Goal: Task Accomplishment & Management: Complete application form

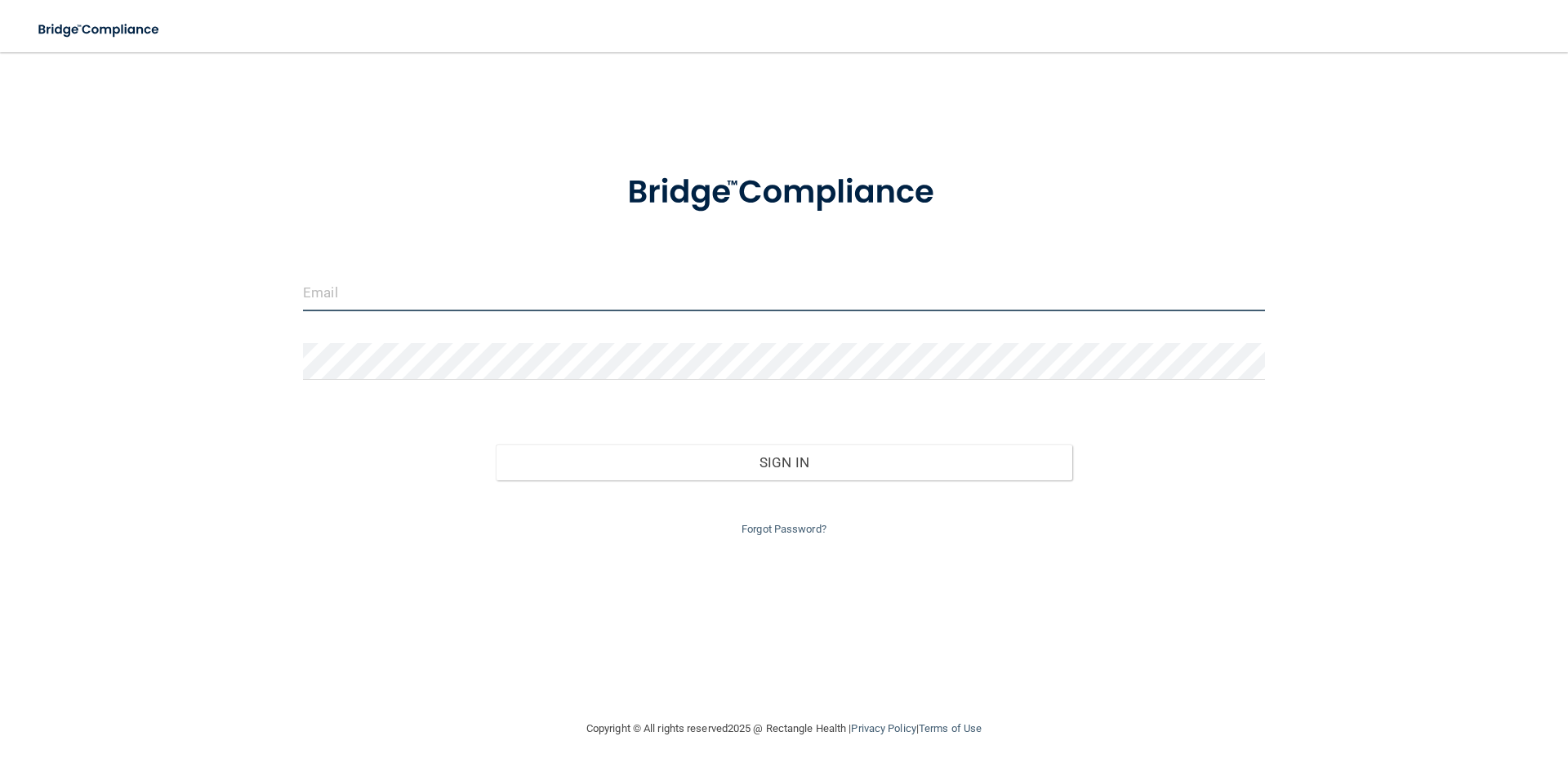
click at [478, 282] on input "email" at bounding box center [784, 293] width 962 height 37
type input "[EMAIL_ADDRESS][DOMAIN_NAME]"
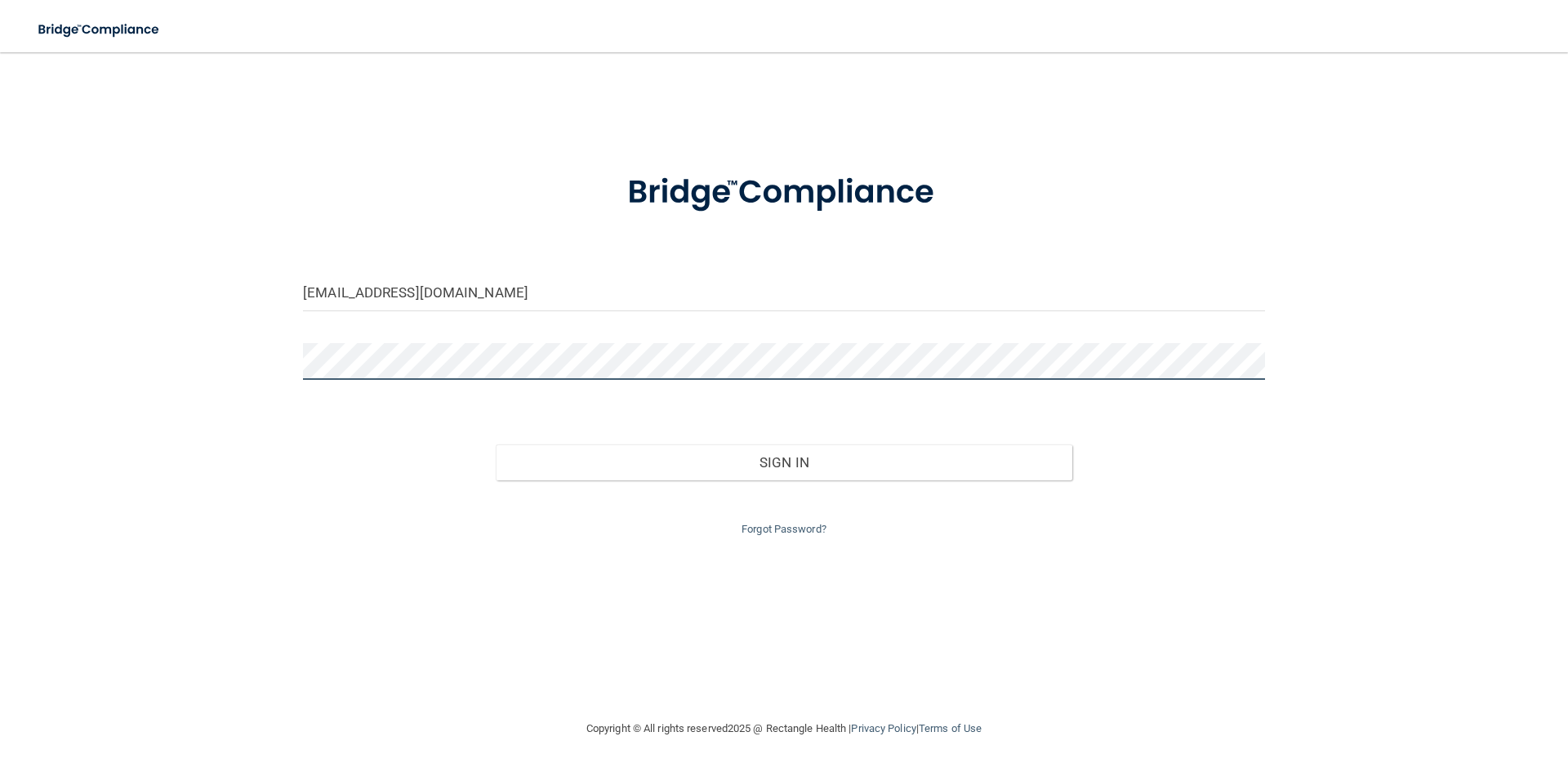
click at [496, 445] on button "Sign In" at bounding box center [784, 463] width 577 height 36
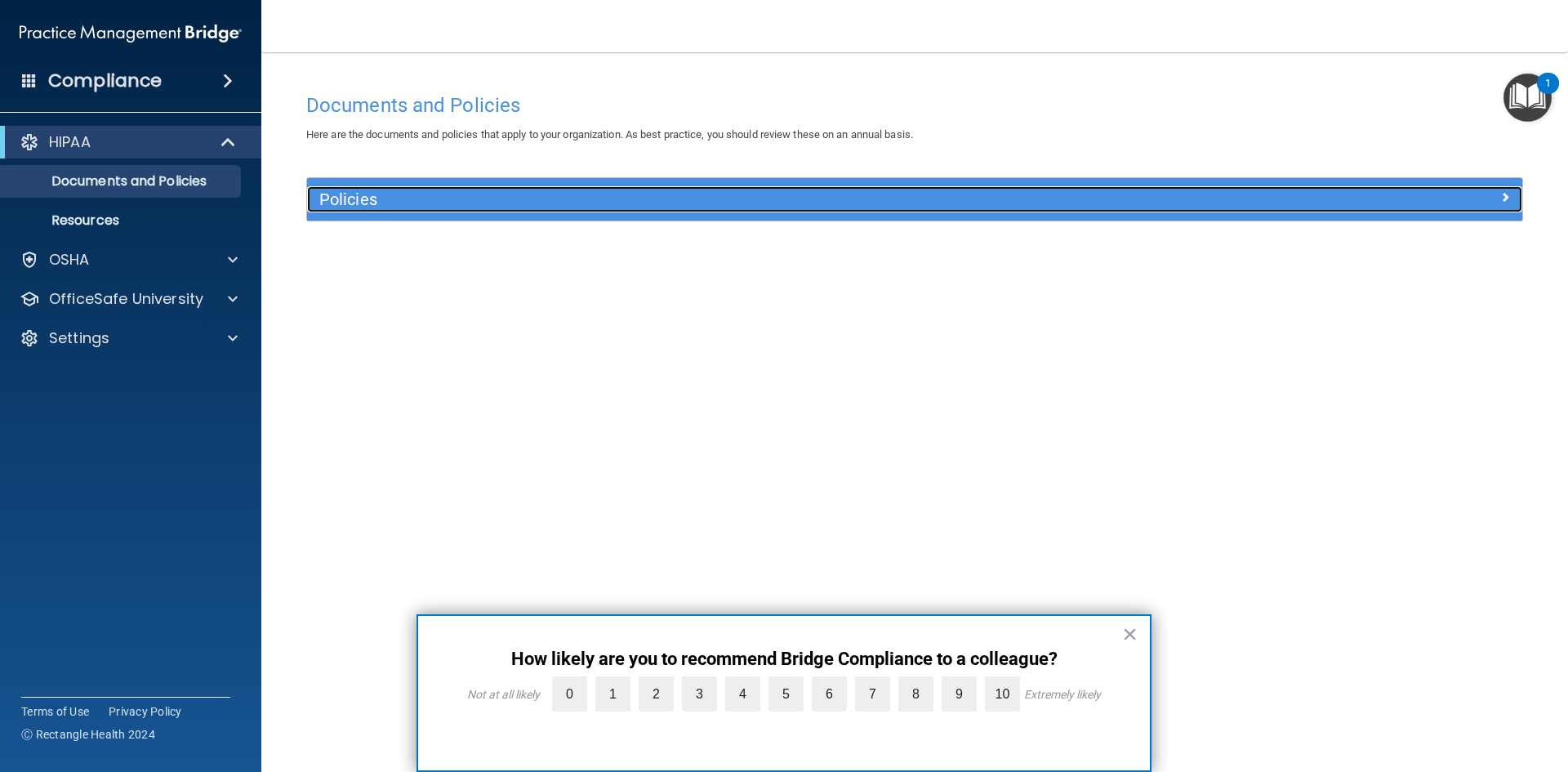
click at [411, 186] on div "Policies" at bounding box center [762, 200] width 911 height 26
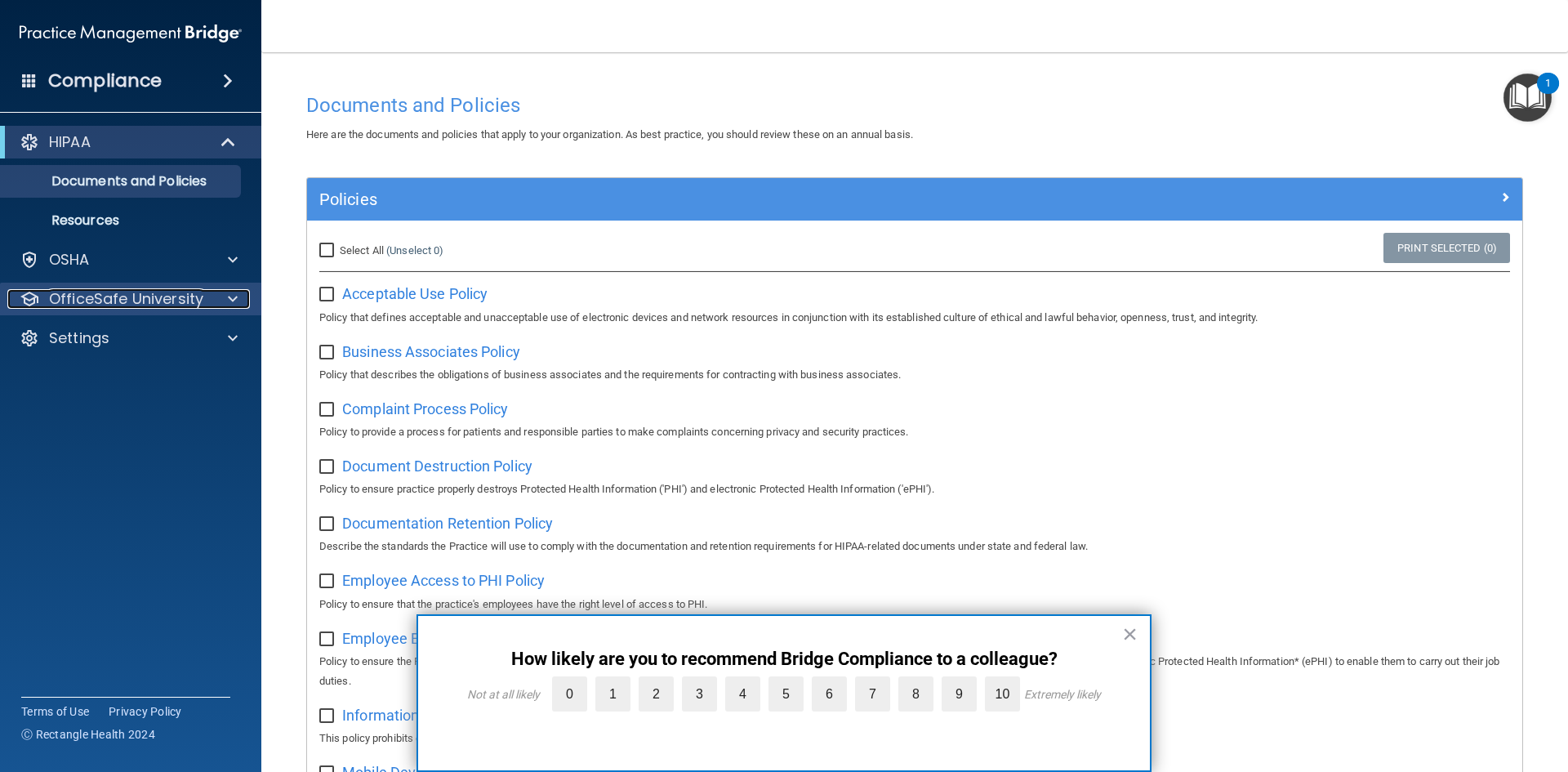
click at [95, 298] on p "OfficeSafe University" at bounding box center [125, 299] width 154 height 20
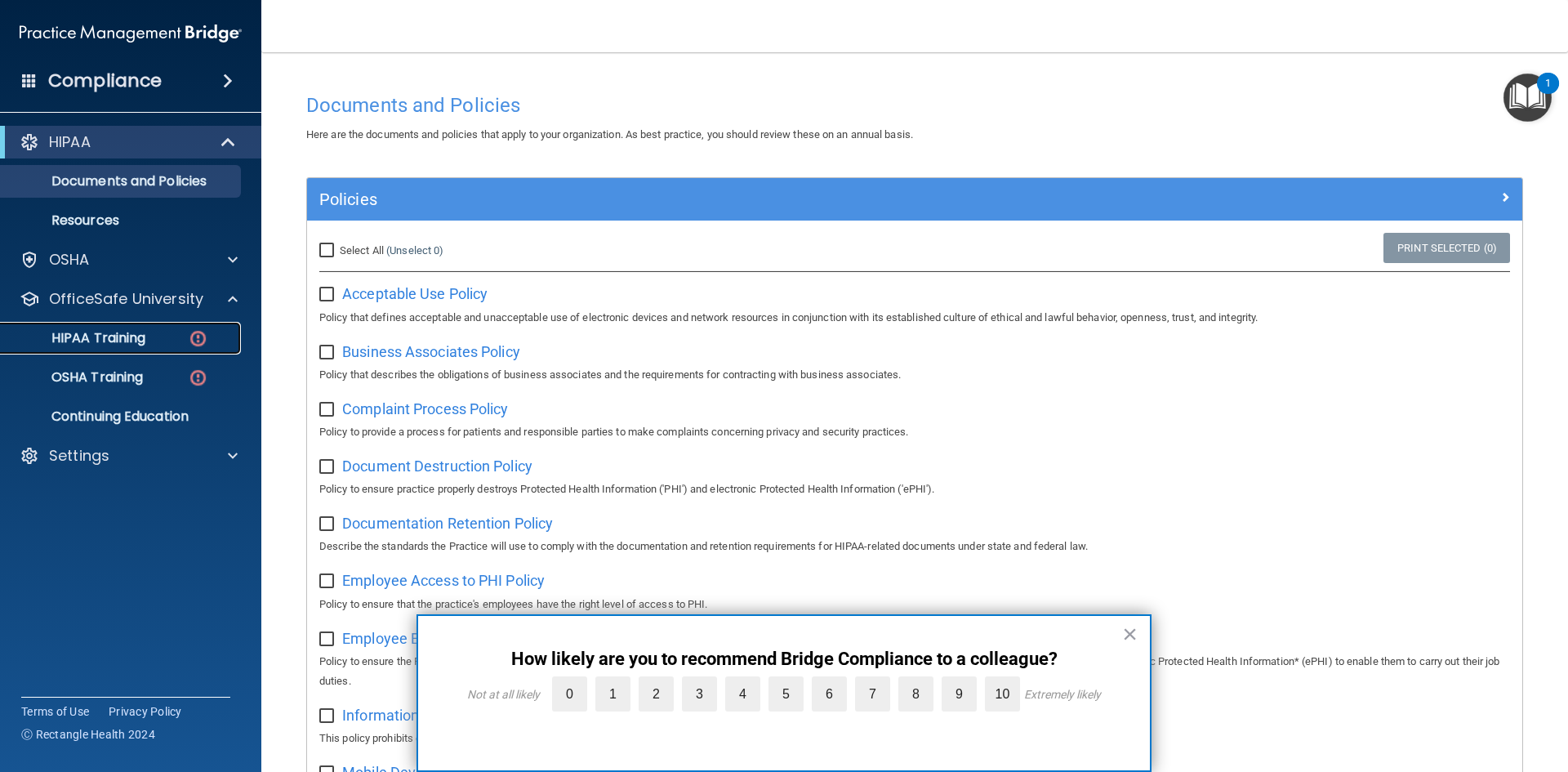
click at [134, 337] on p "HIPAA Training" at bounding box center [78, 338] width 134 height 16
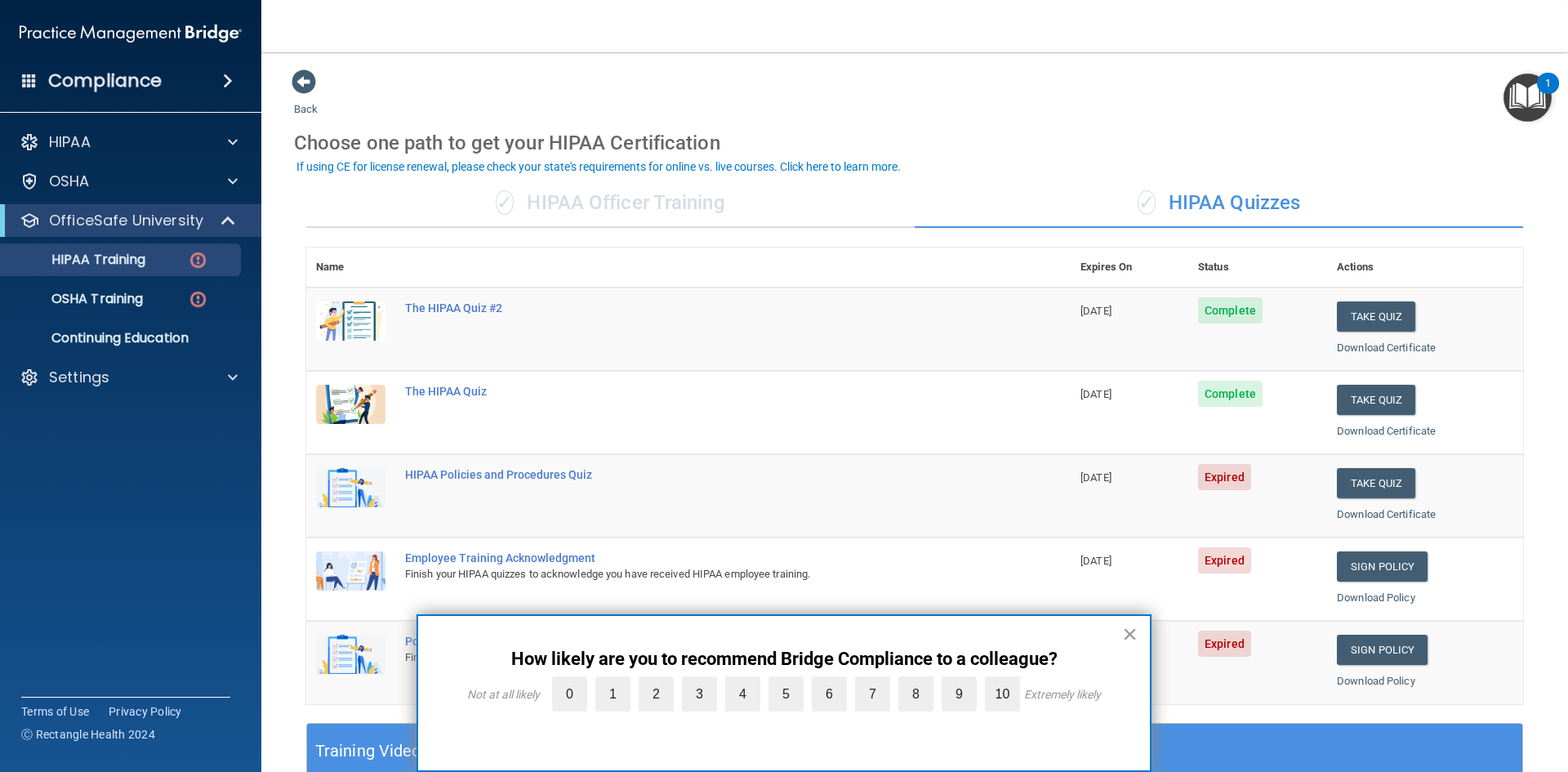
click at [1130, 639] on button "×" at bounding box center [1130, 634] width 16 height 26
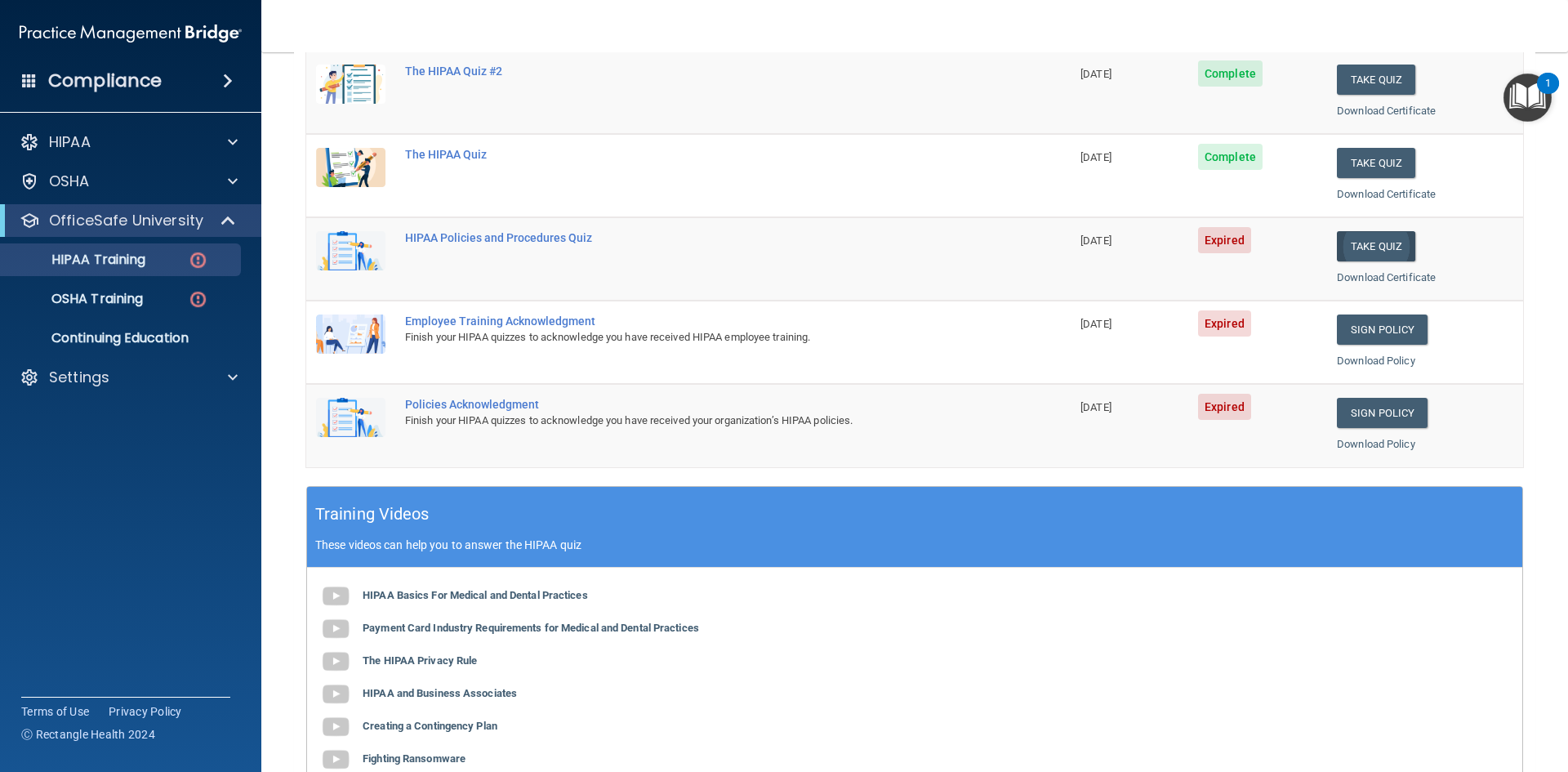
scroll to position [245, 0]
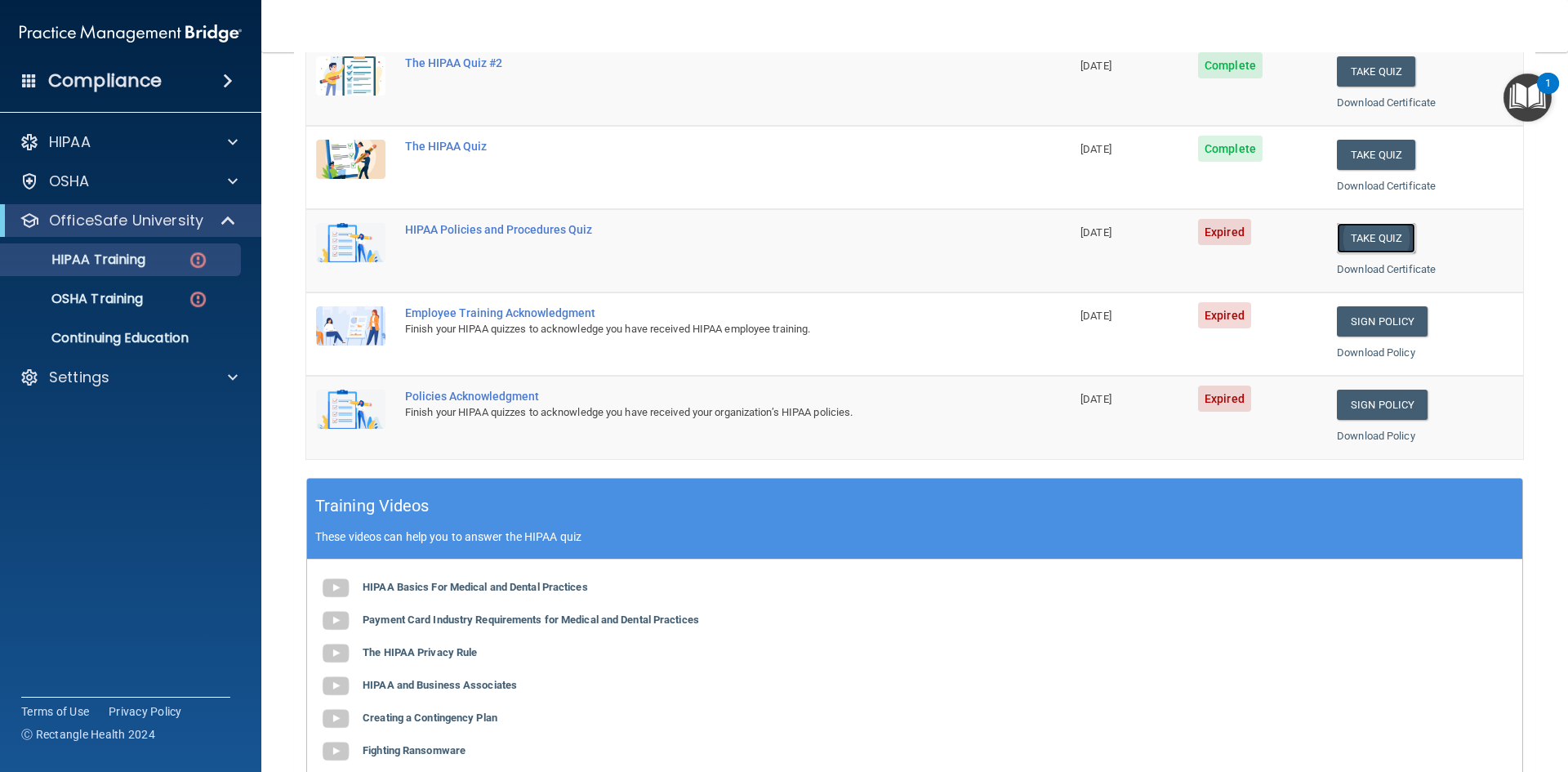
click at [1353, 232] on button "Take Quiz" at bounding box center [1376, 238] width 78 height 31
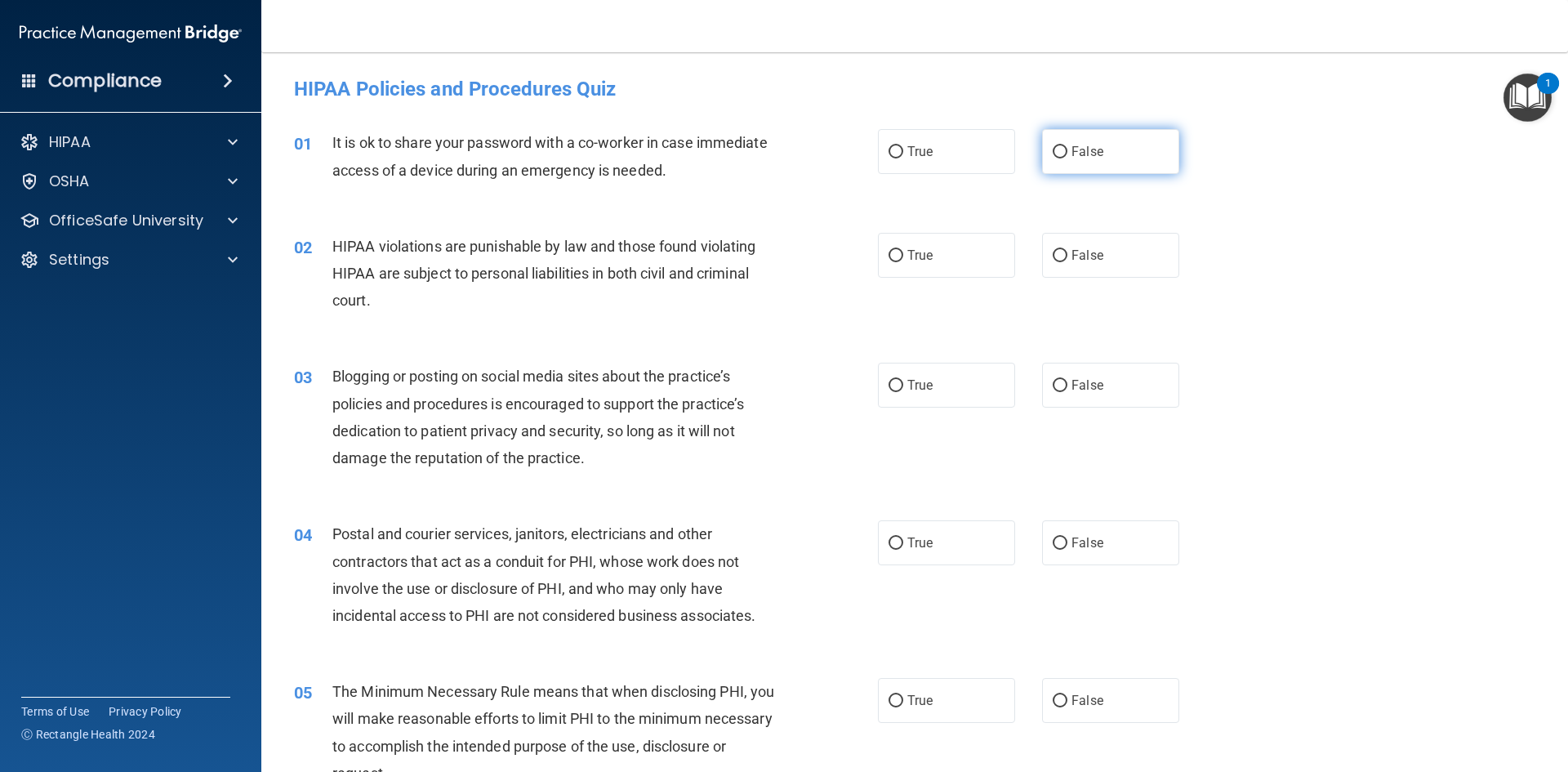
click at [1071, 153] on span "False" at bounding box center [1087, 151] width 32 height 16
click at [1067, 153] on input "False" at bounding box center [1060, 152] width 15 height 12
radio input "true"
click at [926, 260] on span "True" at bounding box center [920, 255] width 26 height 16
click at [903, 260] on input "True" at bounding box center [896, 256] width 15 height 12
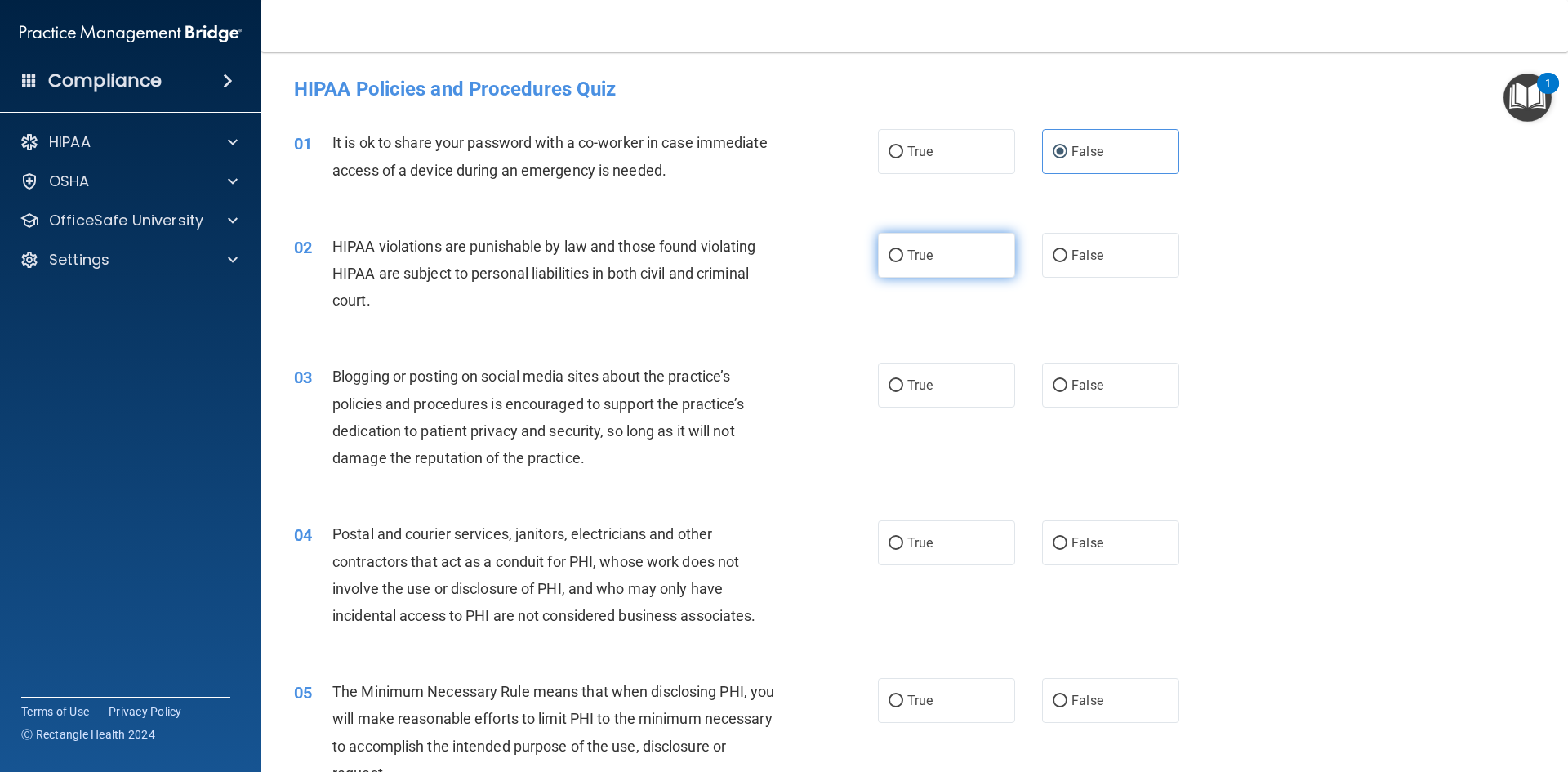
radio input "true"
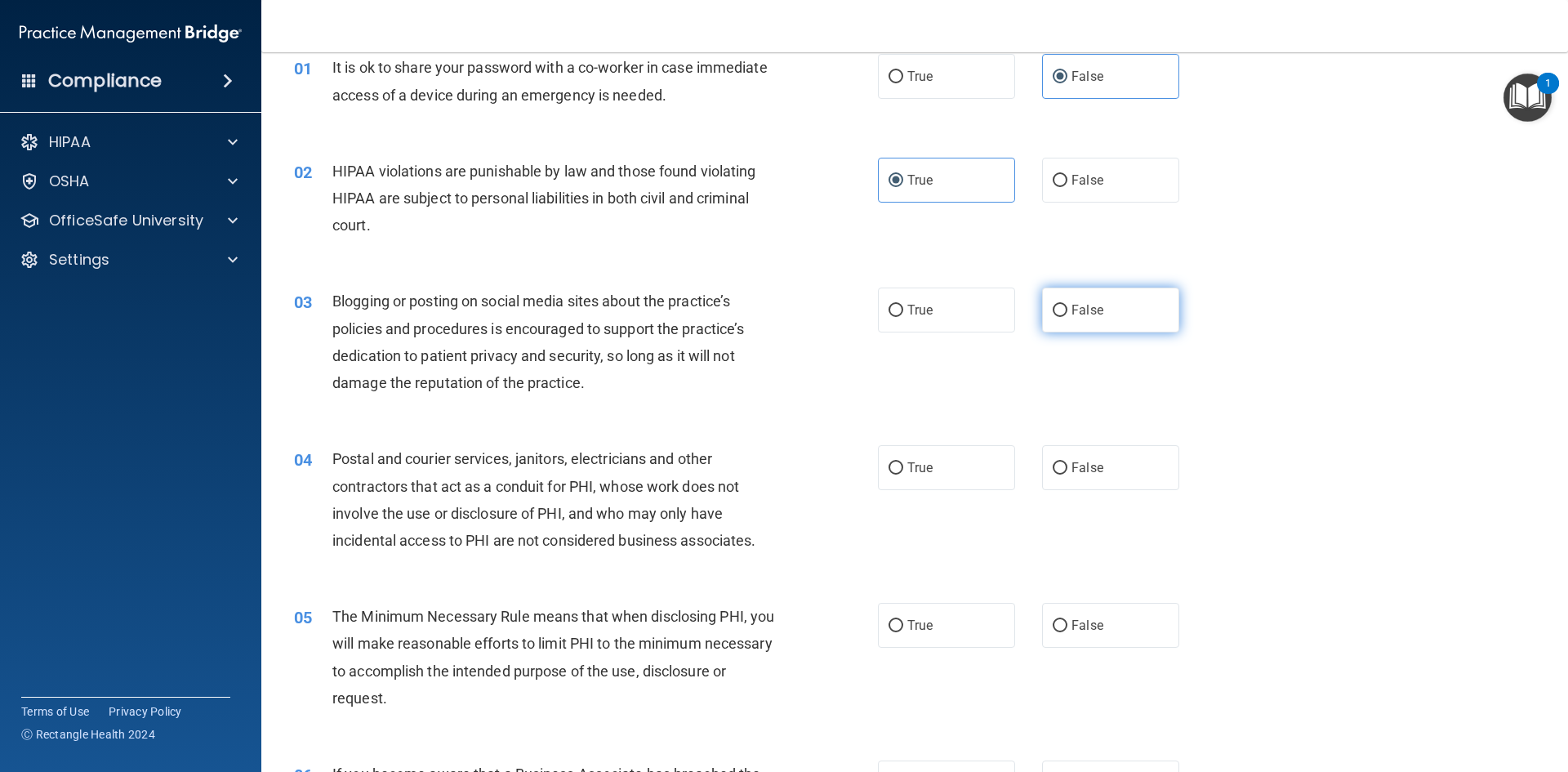
scroll to position [82, 0]
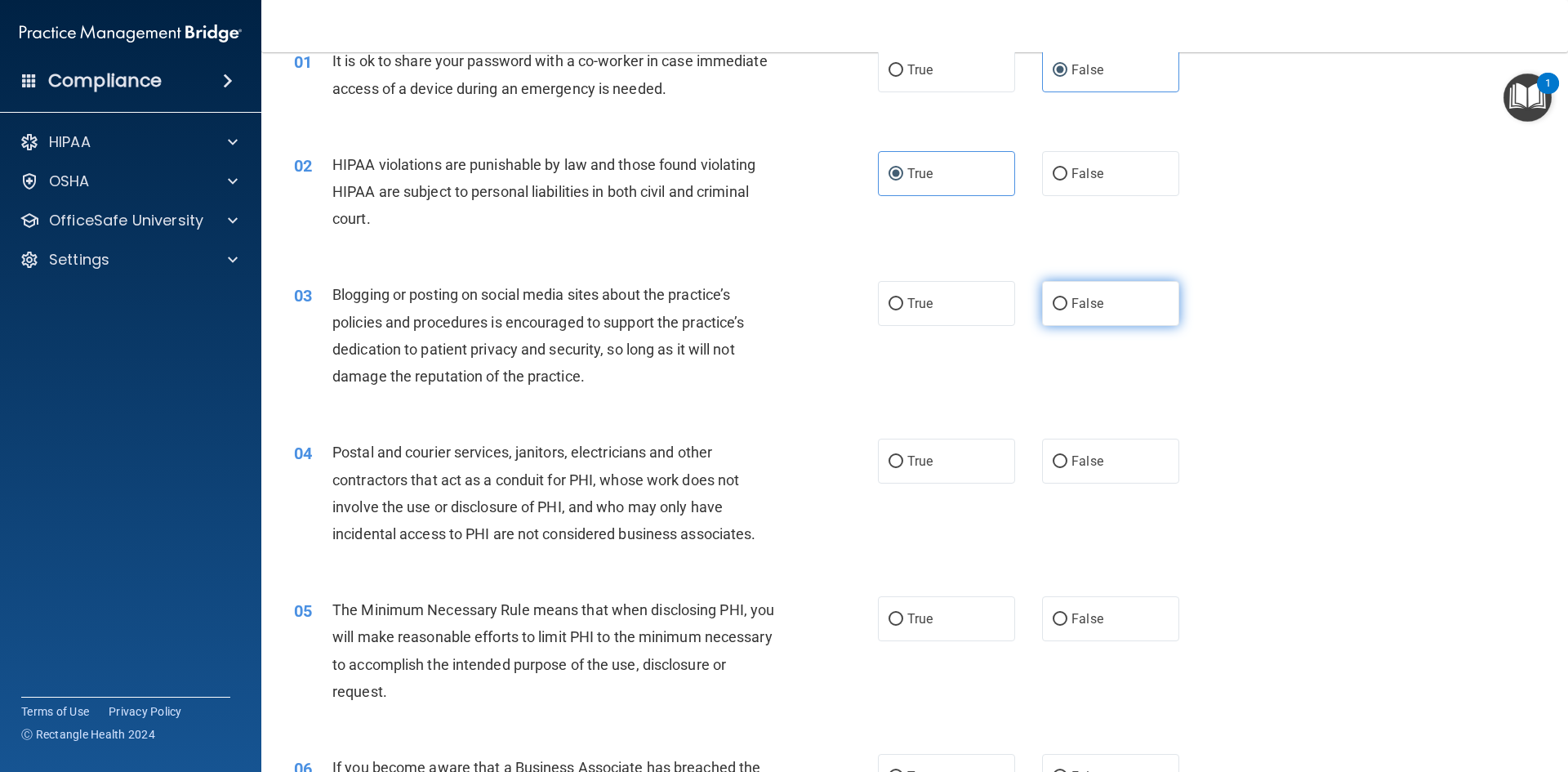
click at [1071, 303] on span "False" at bounding box center [1087, 303] width 32 height 16
click at [1067, 303] on input "False" at bounding box center [1060, 304] width 15 height 12
radio input "true"
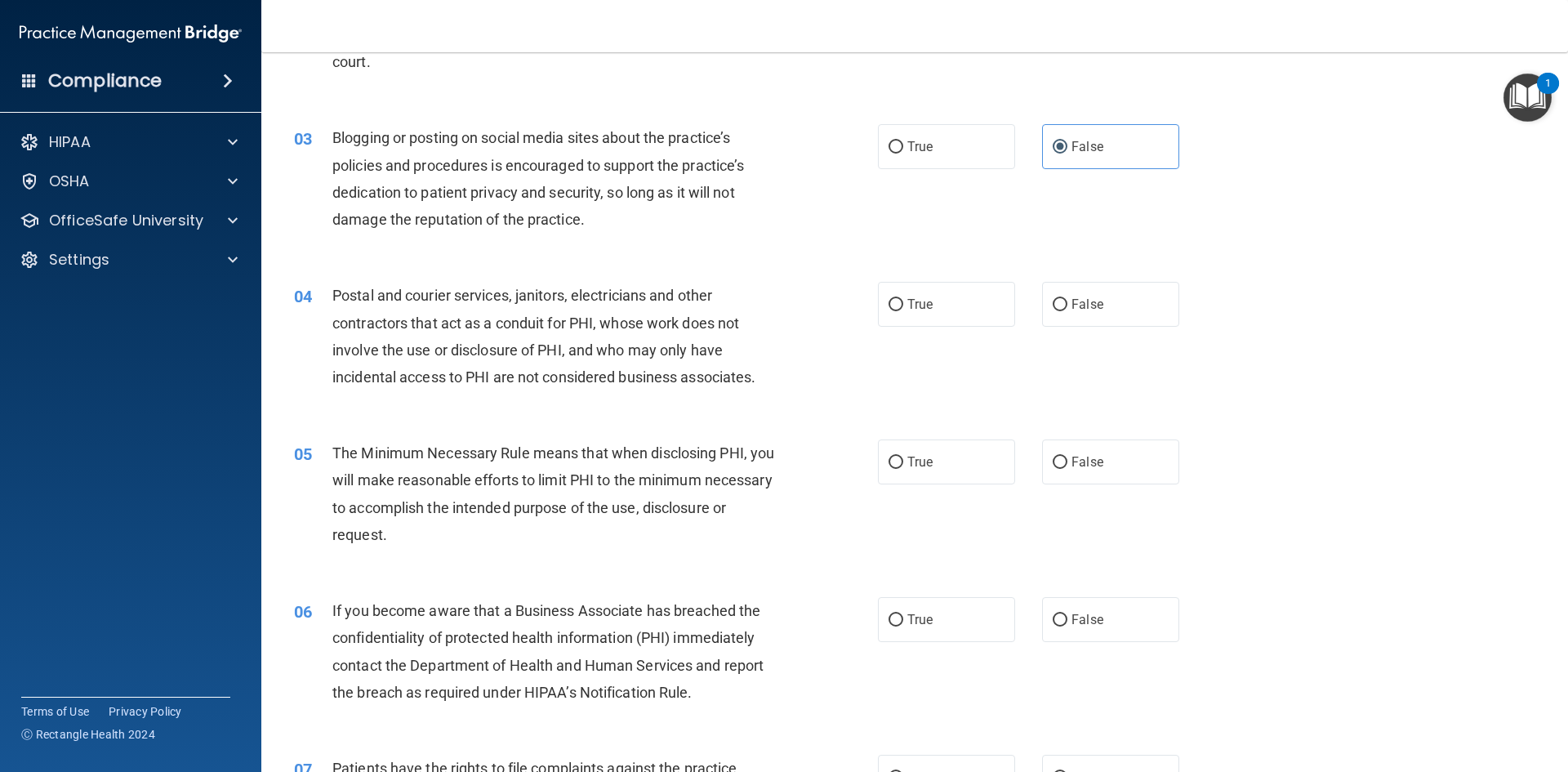
scroll to position [245, 0]
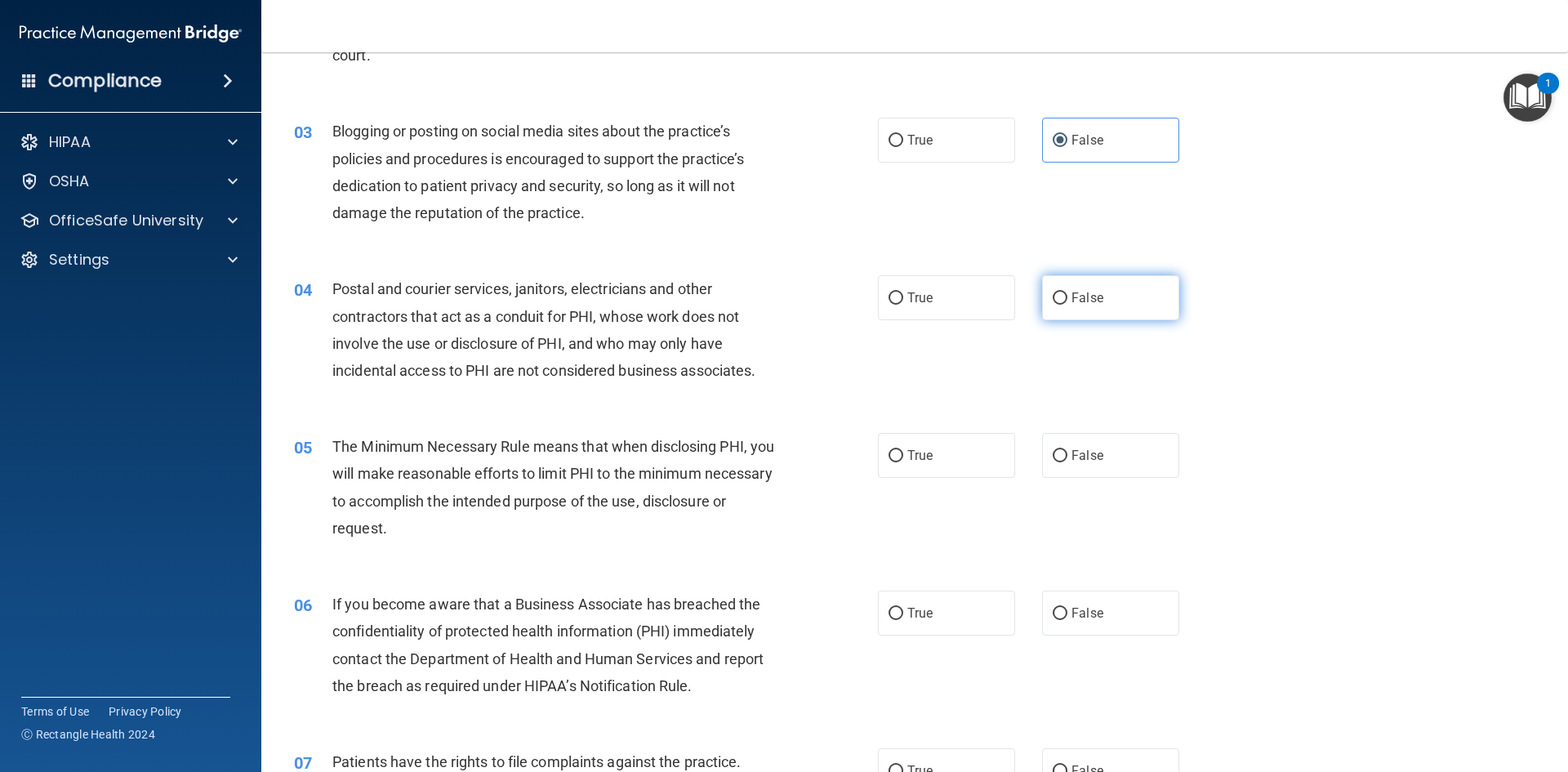
click at [1087, 285] on label "False" at bounding box center [1111, 298] width 137 height 45
click at [1067, 293] on input "False" at bounding box center [1060, 299] width 15 height 12
radio input "true"
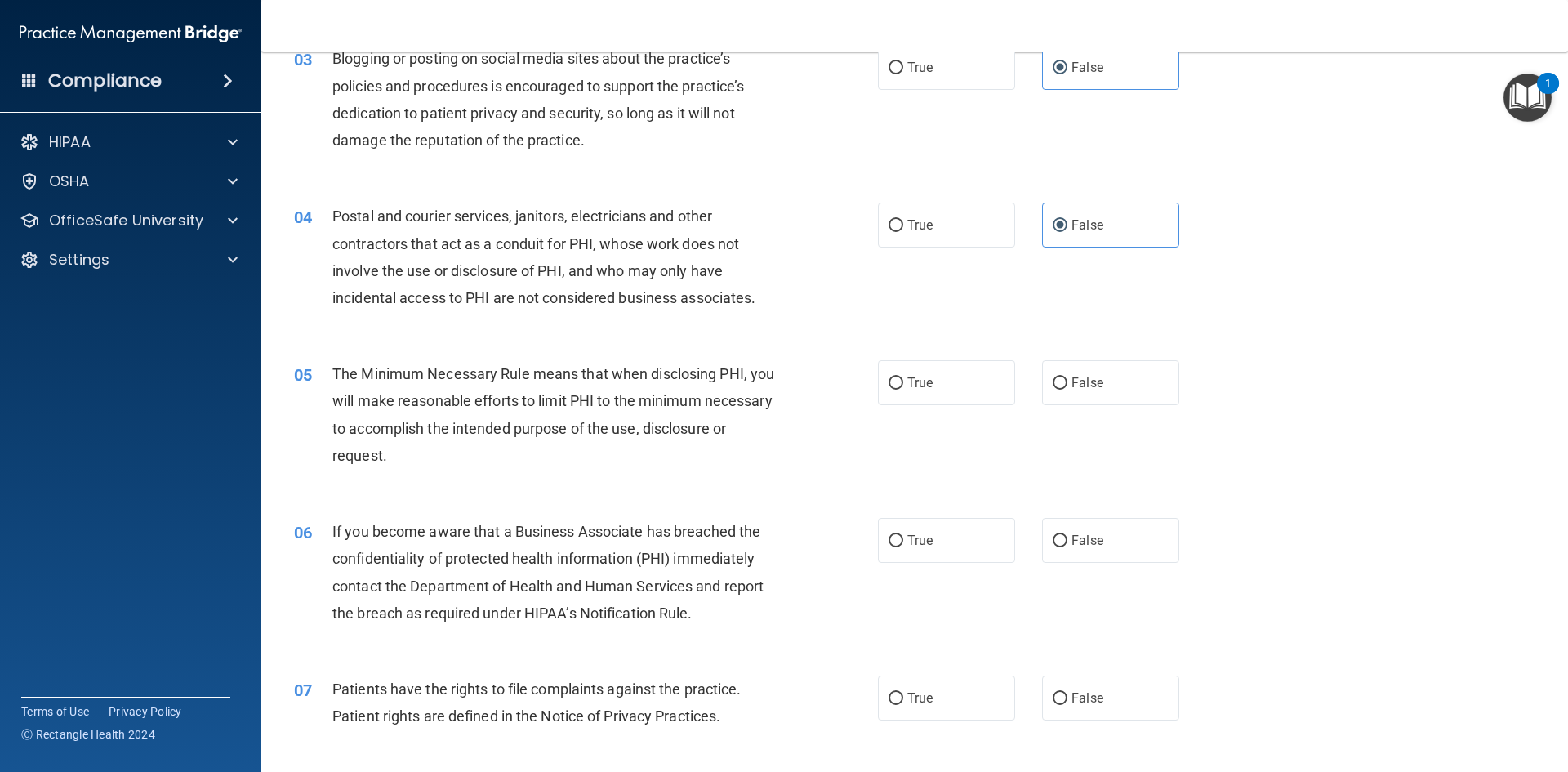
scroll to position [327, 0]
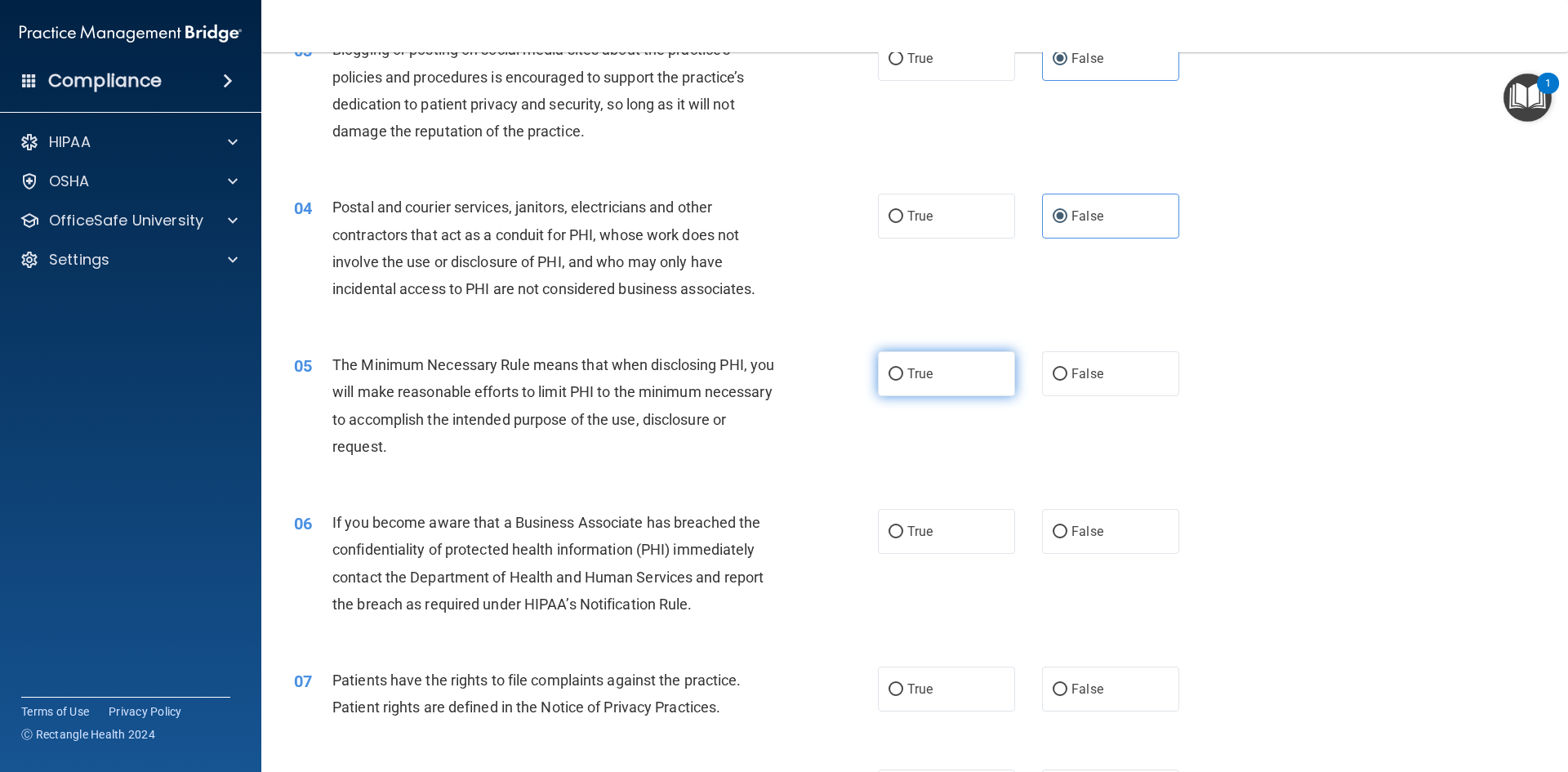
click at [897, 370] on label "True" at bounding box center [946, 374] width 137 height 45
click at [897, 370] on input "True" at bounding box center [896, 374] width 15 height 12
radio input "true"
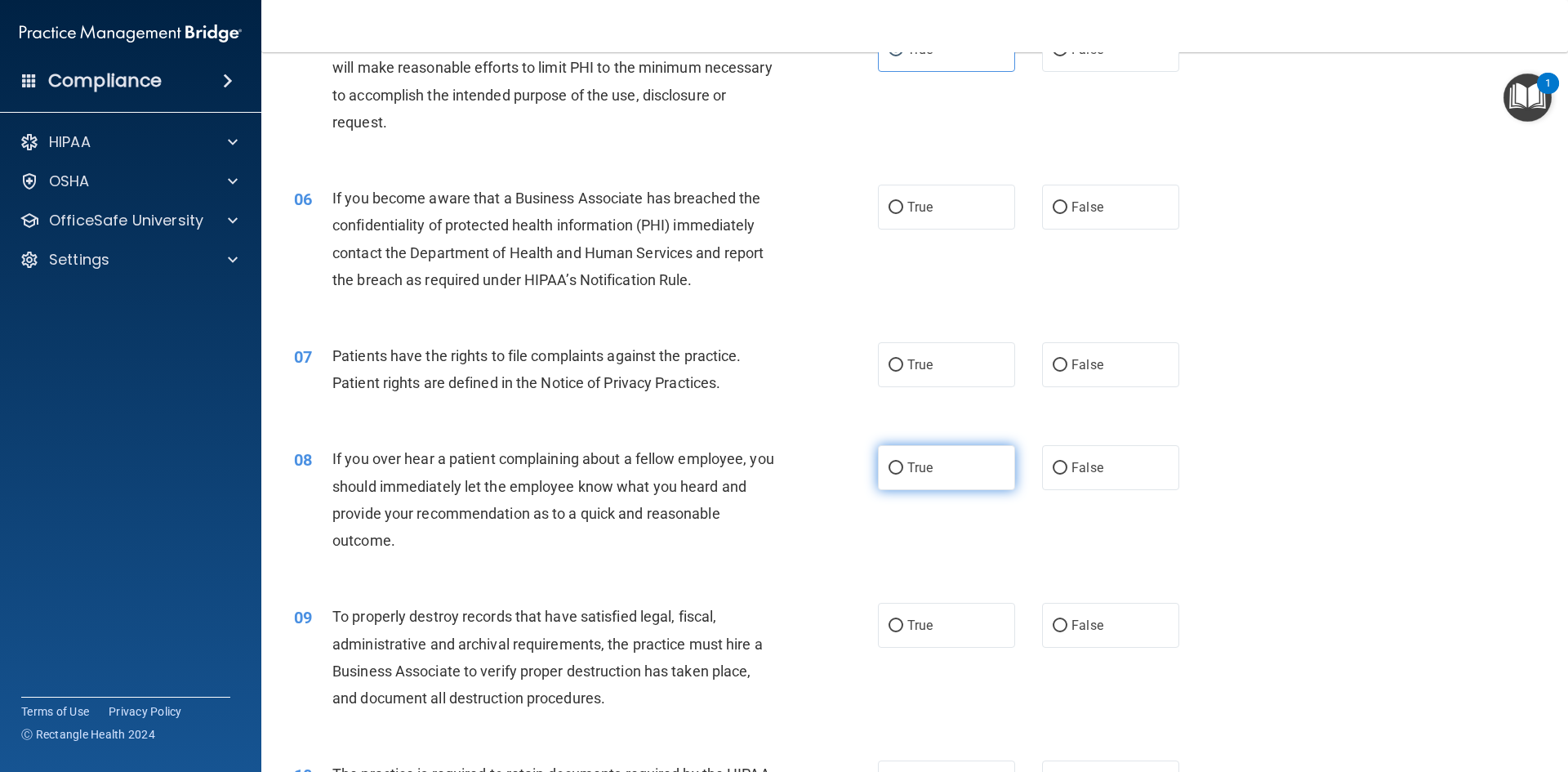
scroll to position [653, 0]
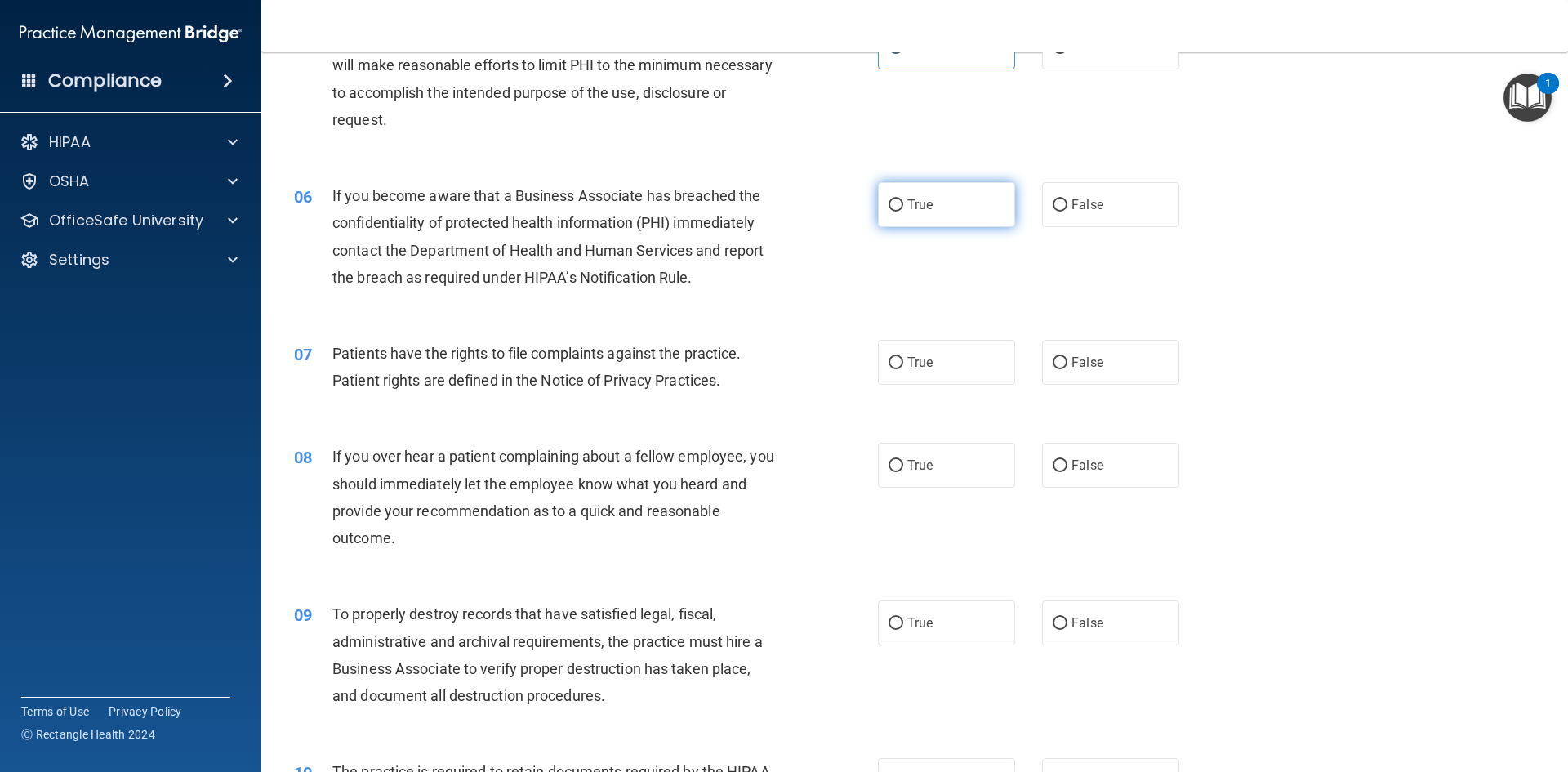
click at [958, 214] on label "True" at bounding box center [946, 205] width 137 height 45
click at [903, 211] on input "True" at bounding box center [896, 205] width 15 height 12
radio input "true"
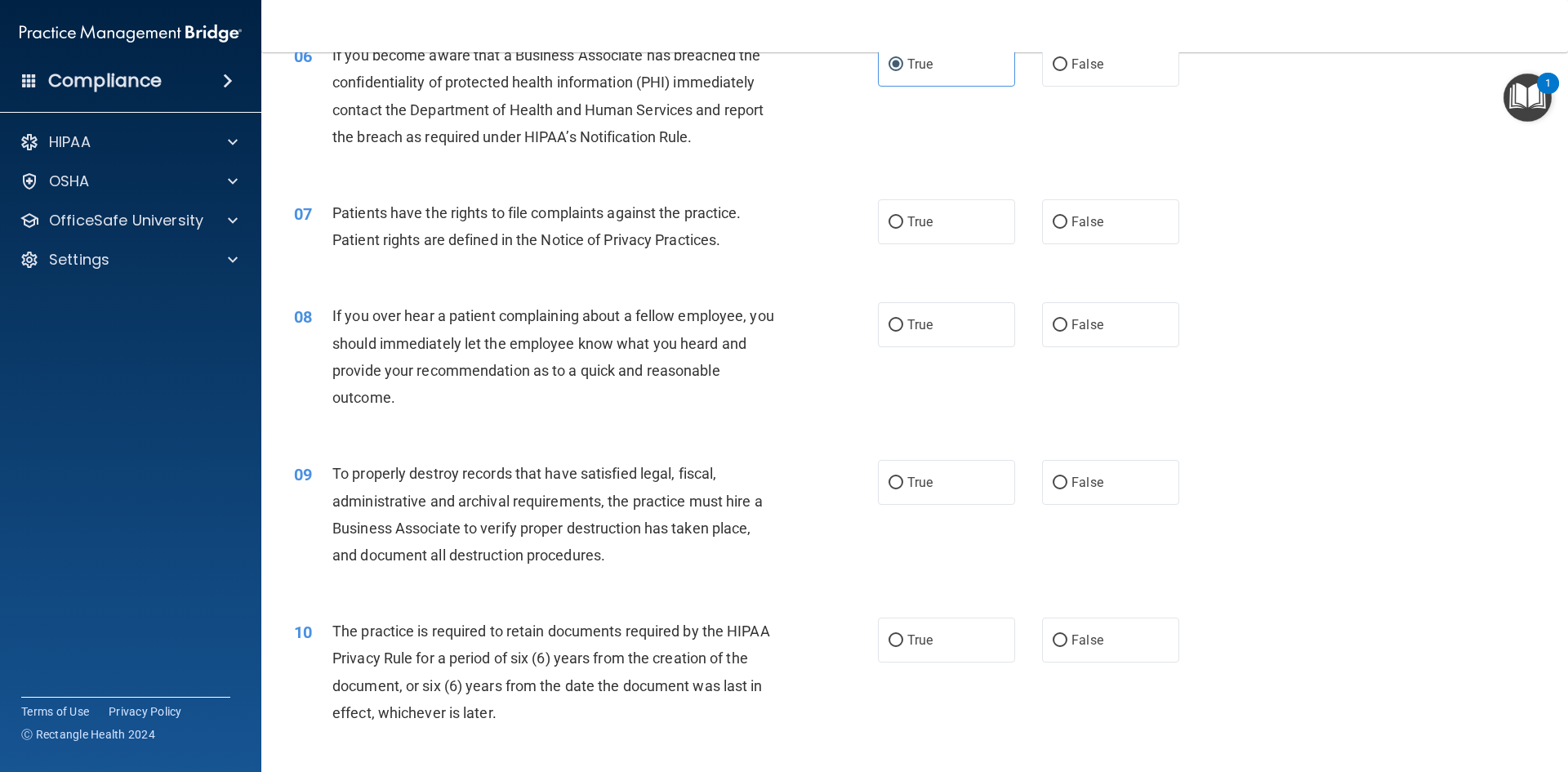
scroll to position [817, 0]
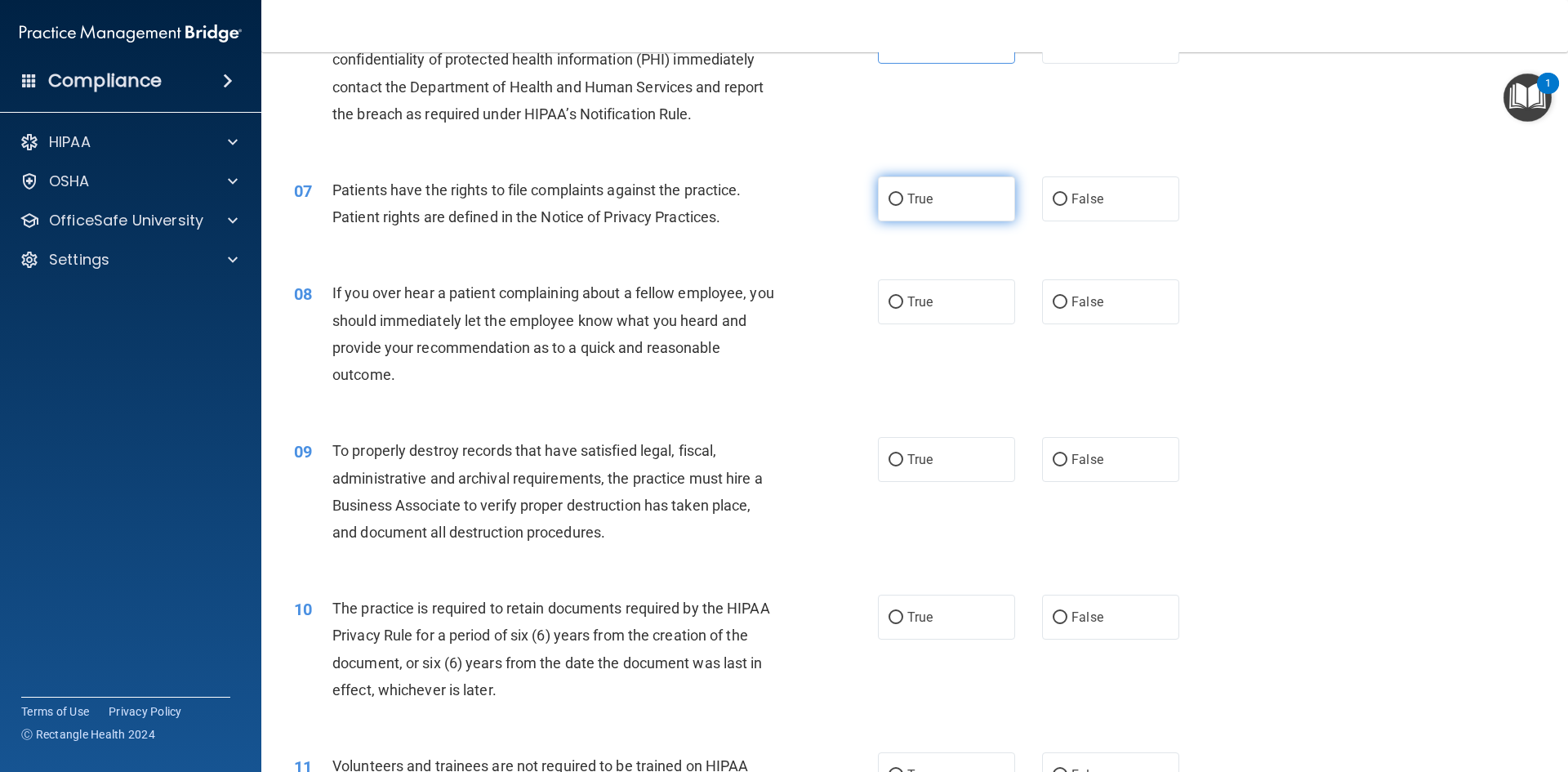
click at [888, 198] on input "True" at bounding box center [896, 200] width 15 height 12
radio input "true"
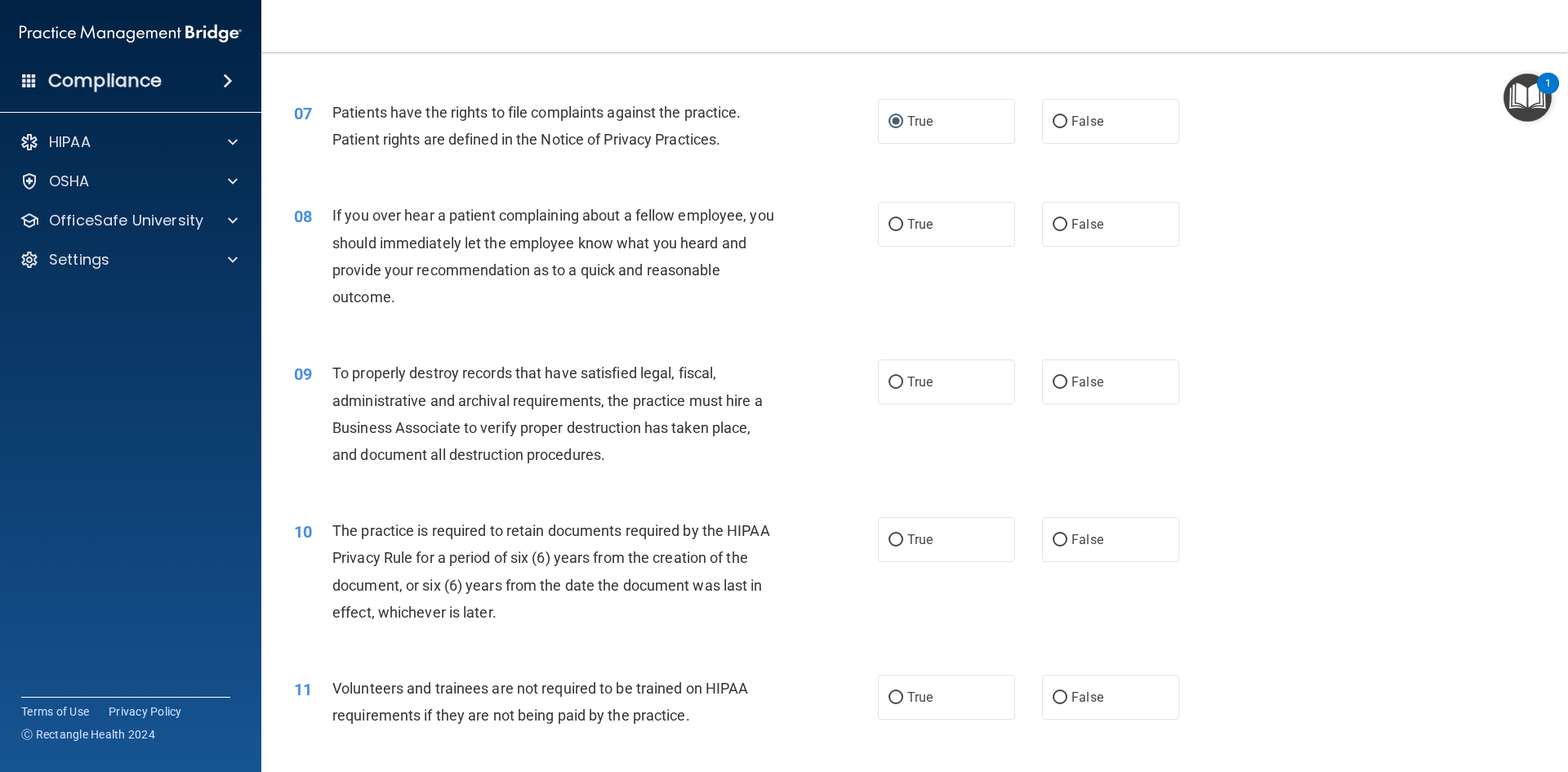
scroll to position [898, 0]
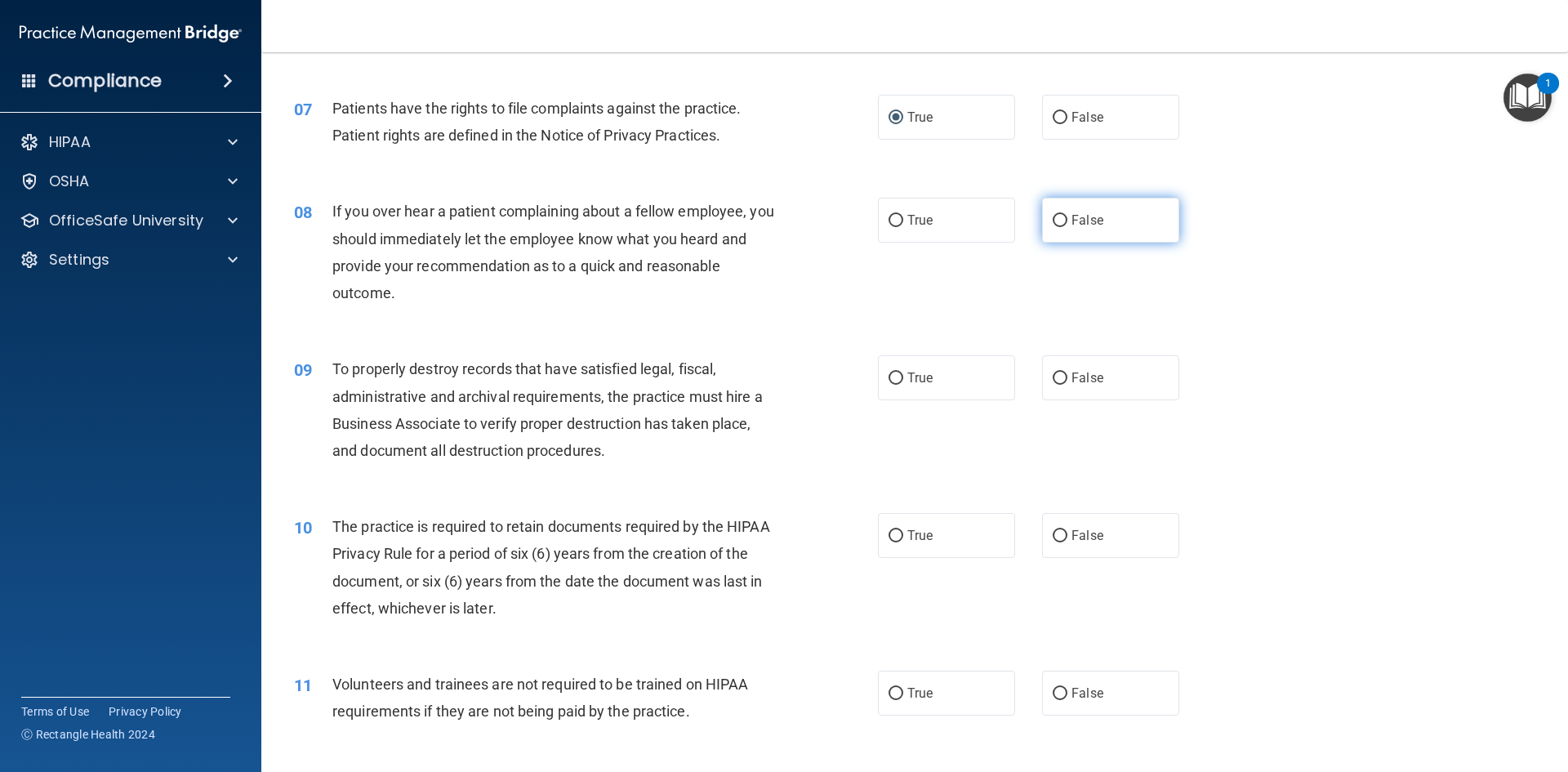
click at [1061, 220] on label "False" at bounding box center [1111, 220] width 137 height 45
click at [1061, 220] on input "False" at bounding box center [1060, 220] width 15 height 12
radio input "true"
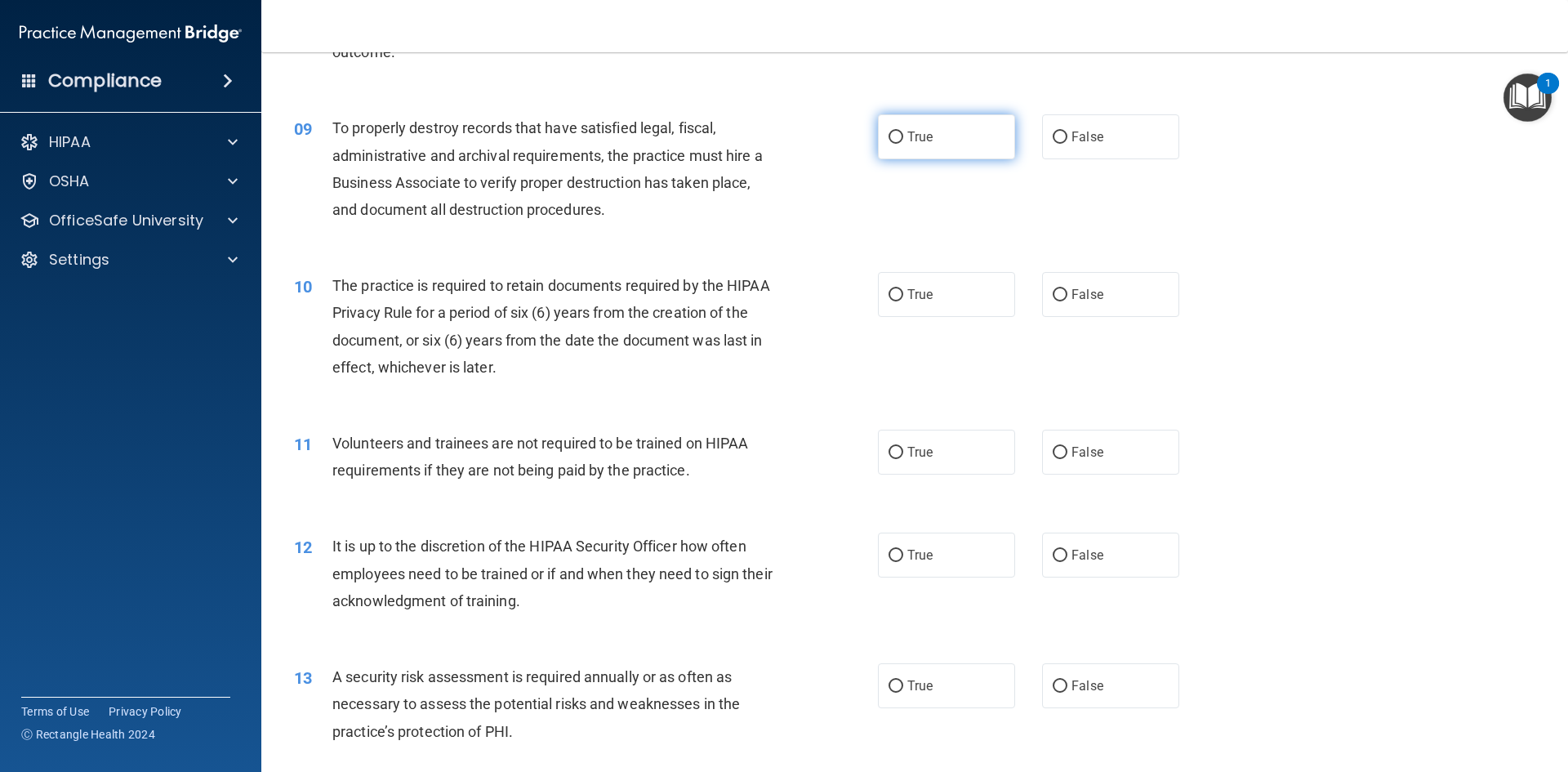
scroll to position [1143, 0]
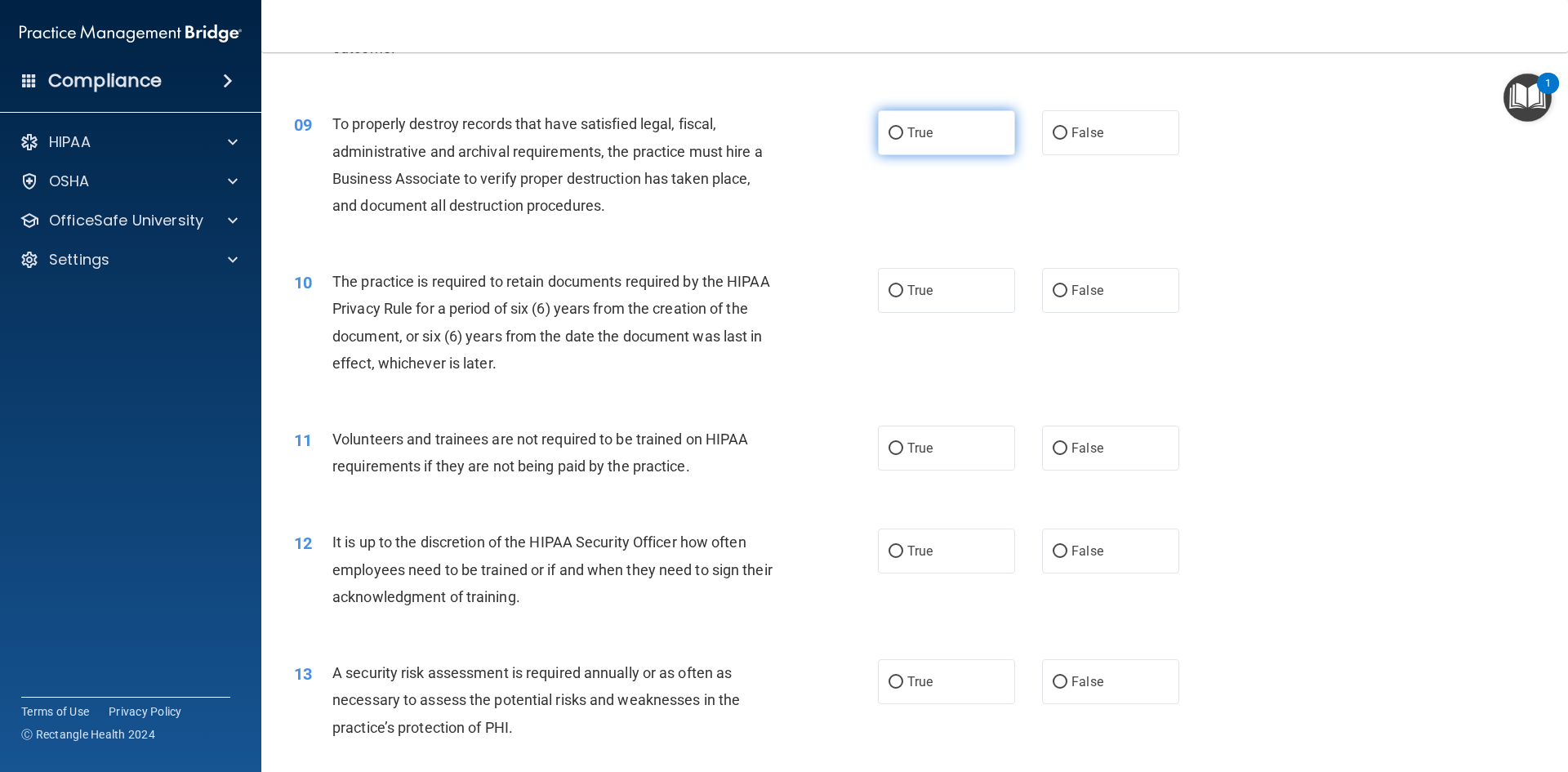
click at [904, 144] on label "True" at bounding box center [946, 133] width 137 height 45
click at [903, 139] on input "True" at bounding box center [896, 133] width 15 height 12
radio input "true"
click at [1133, 294] on label "False" at bounding box center [1111, 290] width 137 height 45
click at [1067, 294] on input "False" at bounding box center [1060, 291] width 15 height 12
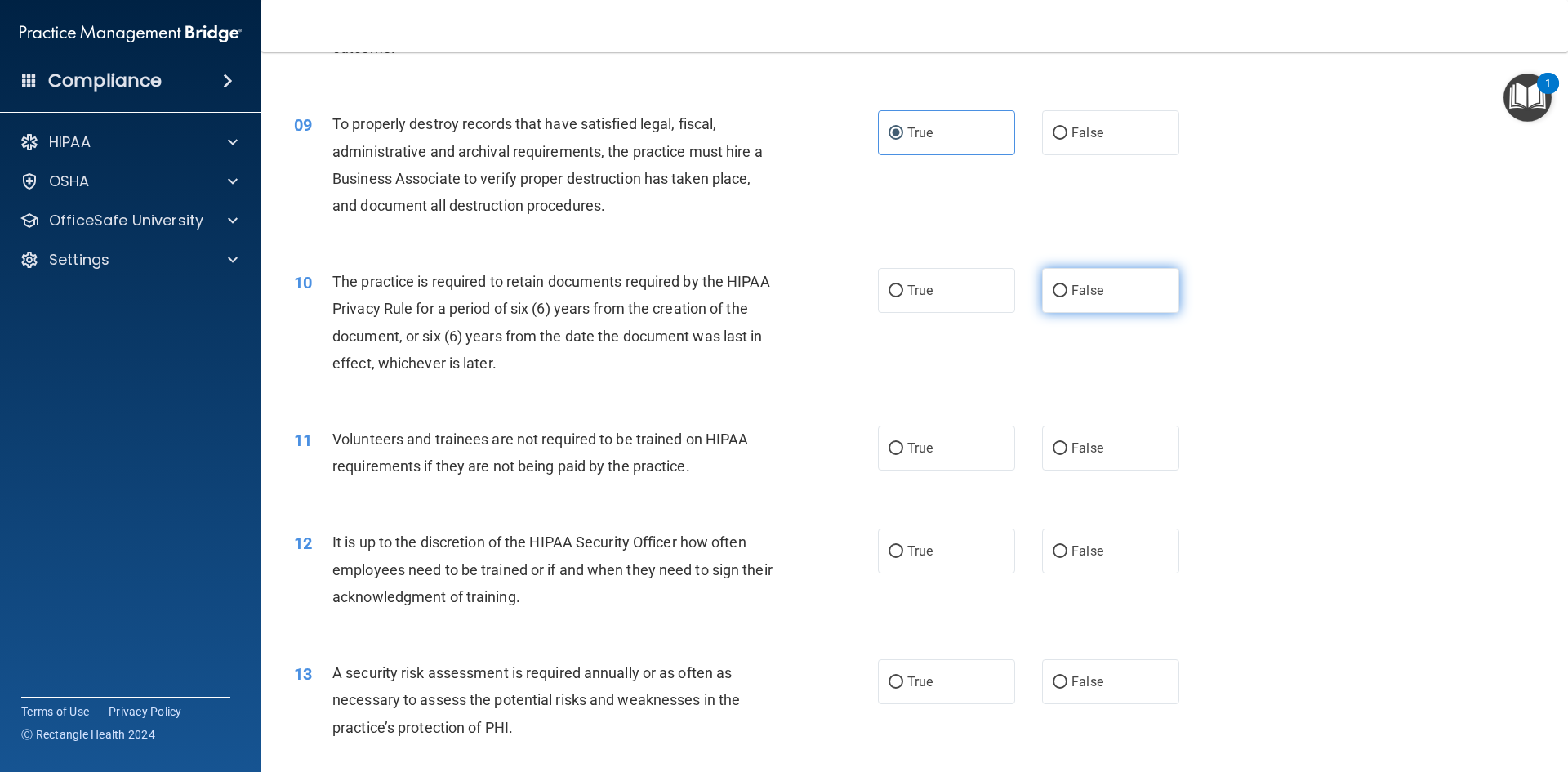
radio input "true"
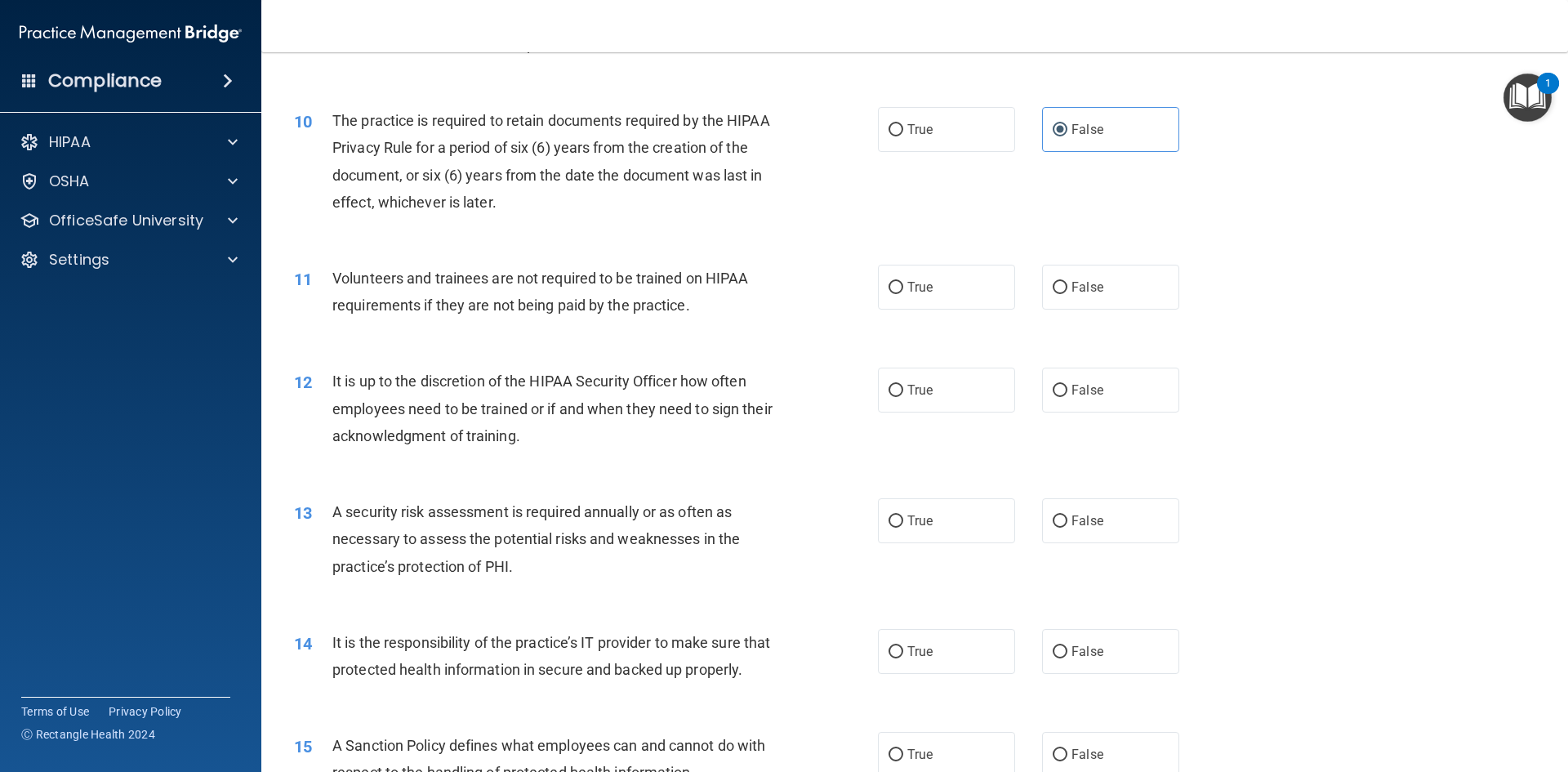
scroll to position [1306, 0]
click at [1123, 301] on label "False" at bounding box center [1111, 285] width 137 height 45
click at [1067, 292] on input "False" at bounding box center [1060, 285] width 15 height 12
radio input "true"
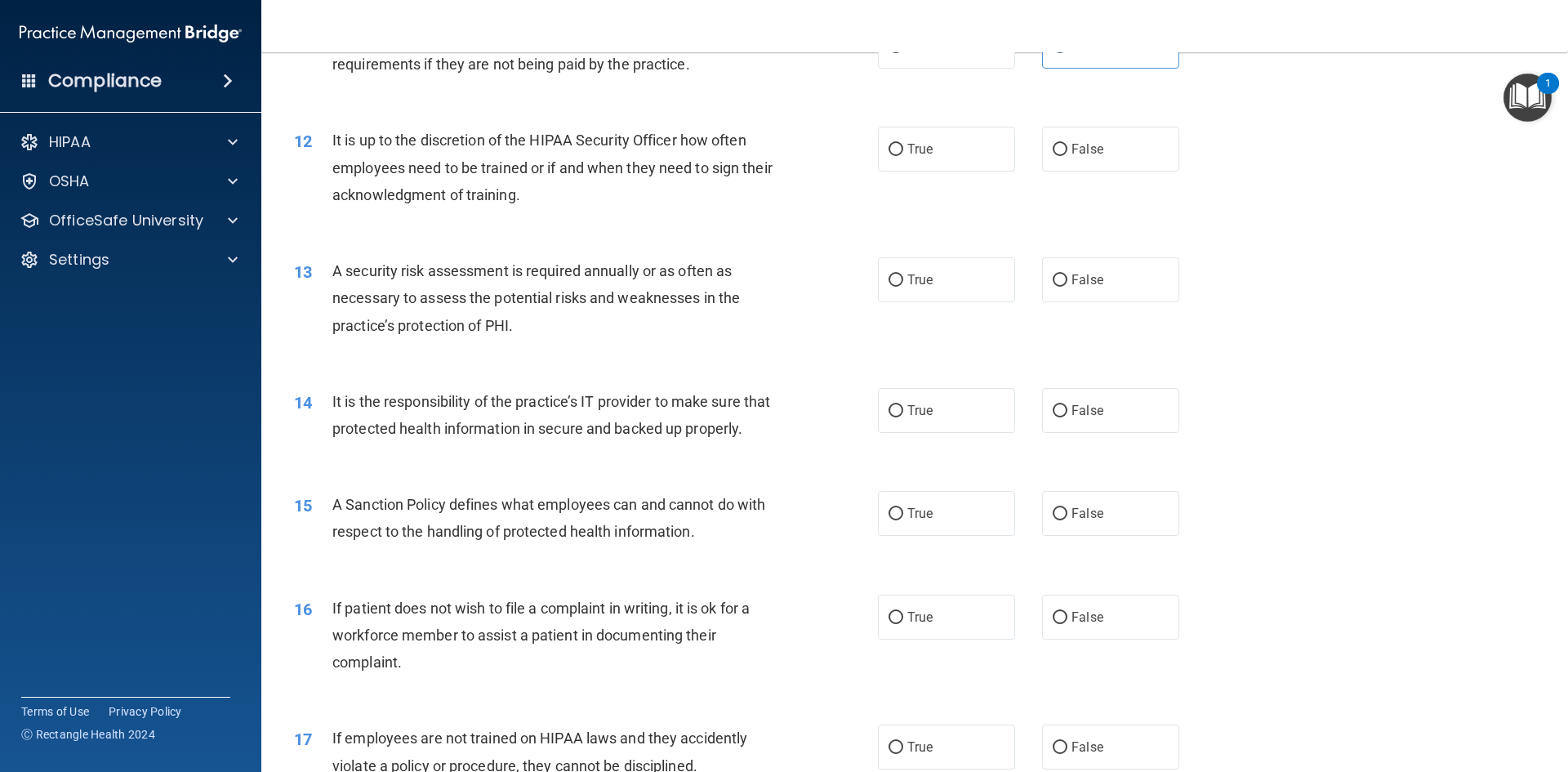
scroll to position [1551, 0]
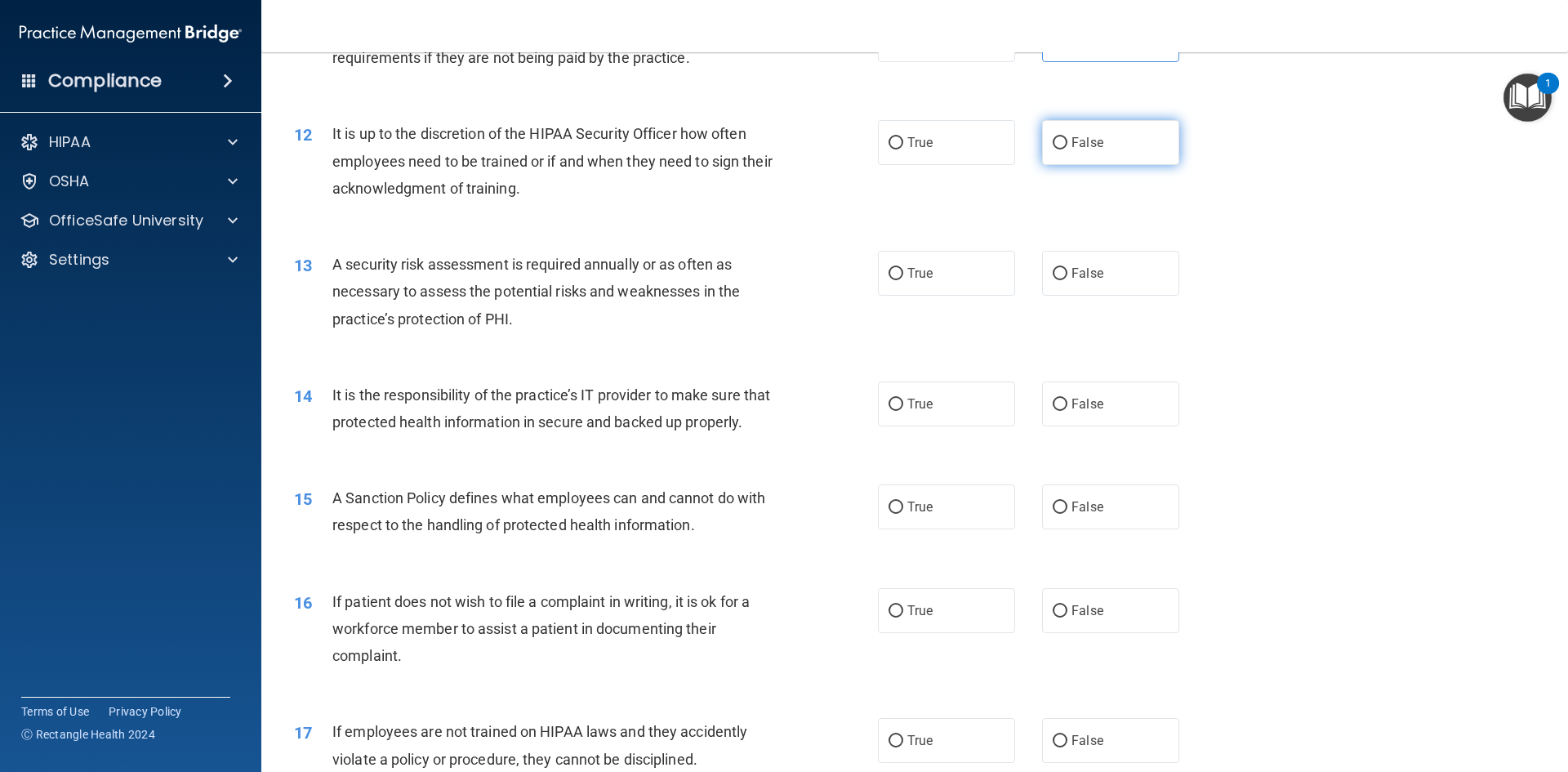
click at [1107, 142] on label "False" at bounding box center [1111, 143] width 137 height 45
click at [1067, 142] on input "False" at bounding box center [1060, 143] width 15 height 12
radio input "true"
click at [911, 144] on span "True" at bounding box center [920, 142] width 26 height 16
click at [903, 144] on input "True" at bounding box center [896, 143] width 15 height 12
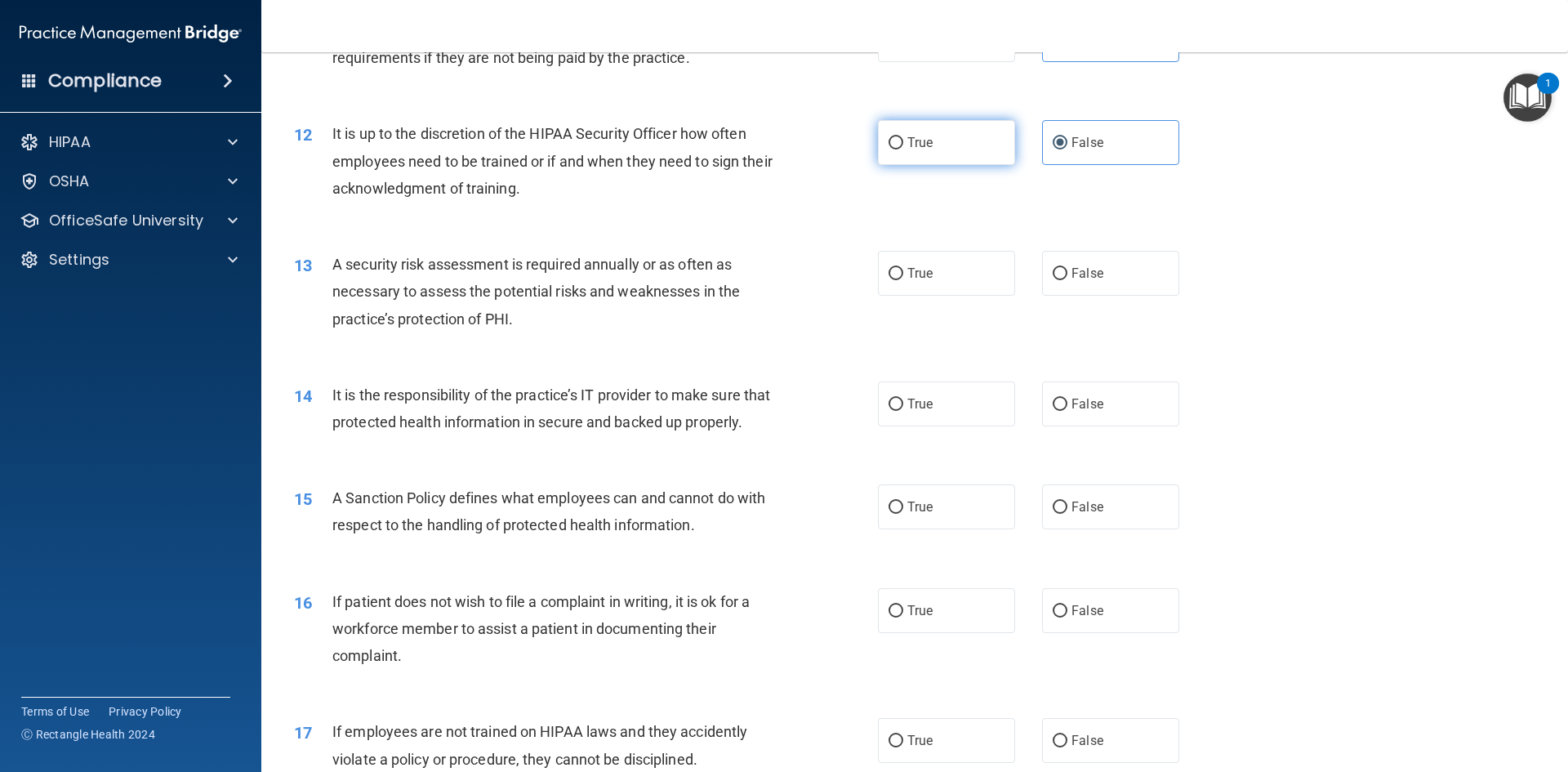
radio input "true"
click at [1063, 158] on label "False" at bounding box center [1111, 143] width 137 height 45
click at [1063, 149] on input "False" at bounding box center [1060, 143] width 15 height 12
radio input "true"
radio input "false"
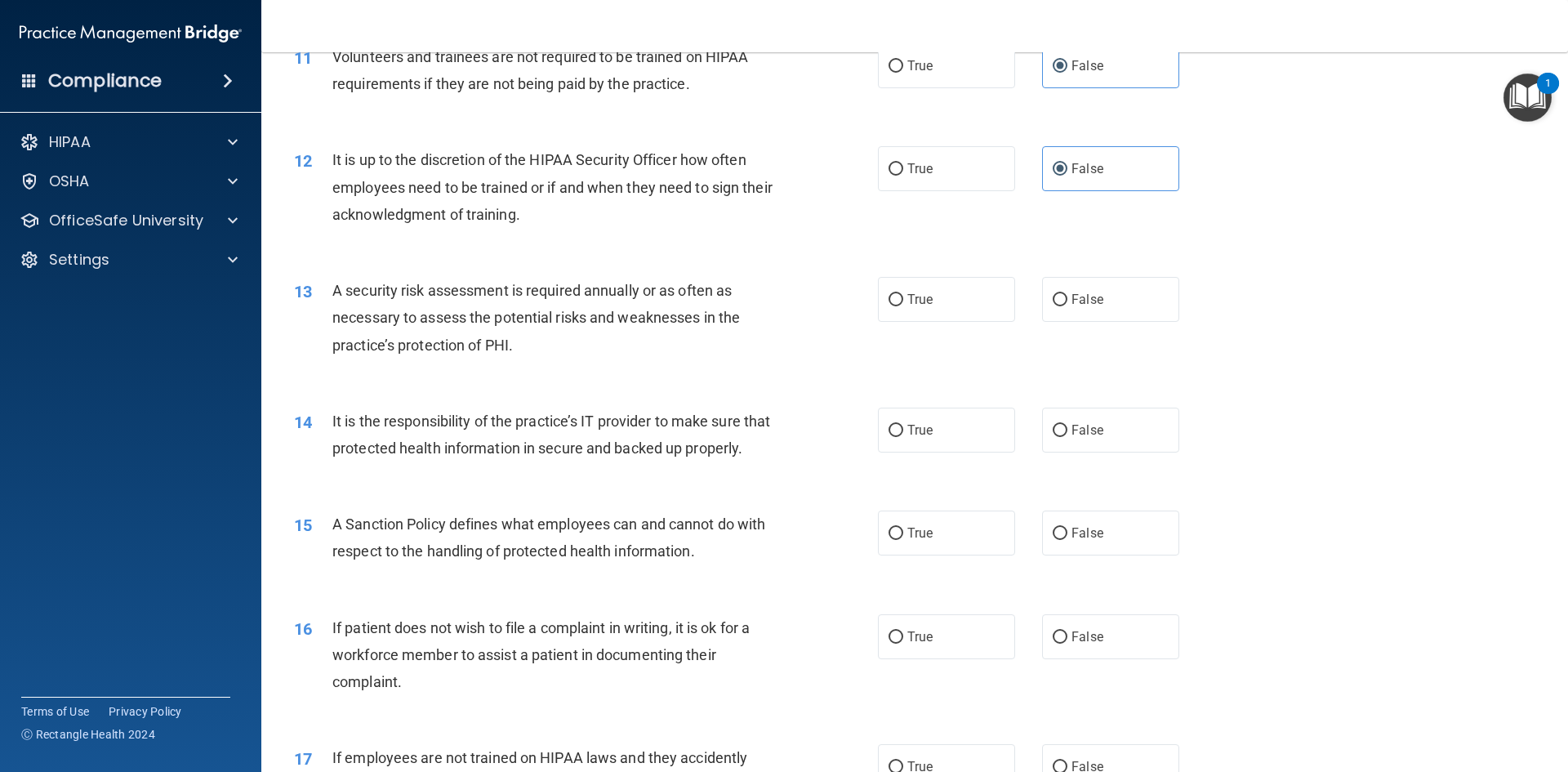
scroll to position [1532, 0]
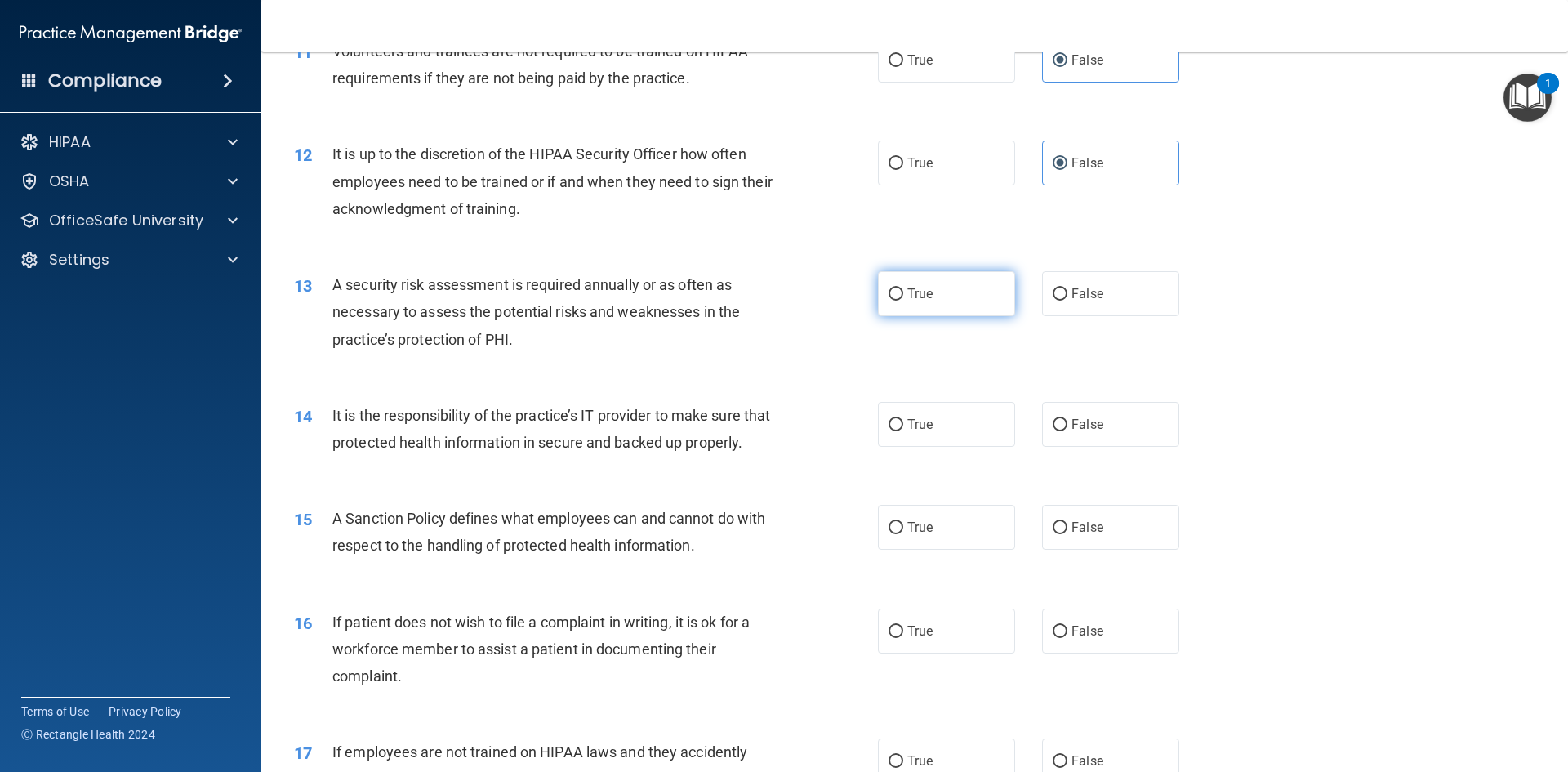
click at [895, 298] on input "True" at bounding box center [896, 294] width 15 height 12
radio input "true"
click at [961, 424] on label "True" at bounding box center [946, 424] width 137 height 45
click at [903, 424] on input "True" at bounding box center [896, 425] width 15 height 12
radio input "true"
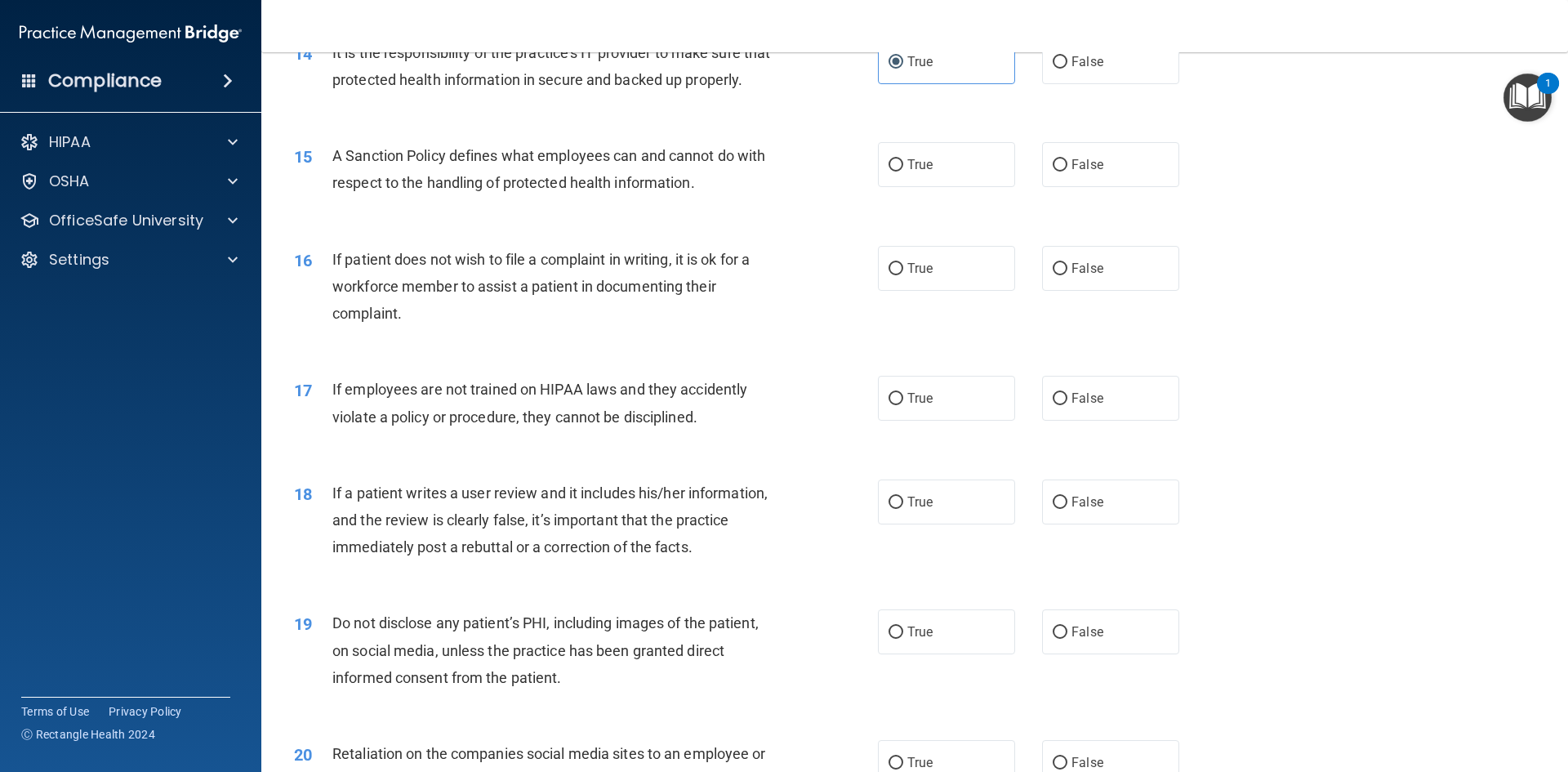
scroll to position [1940, 0]
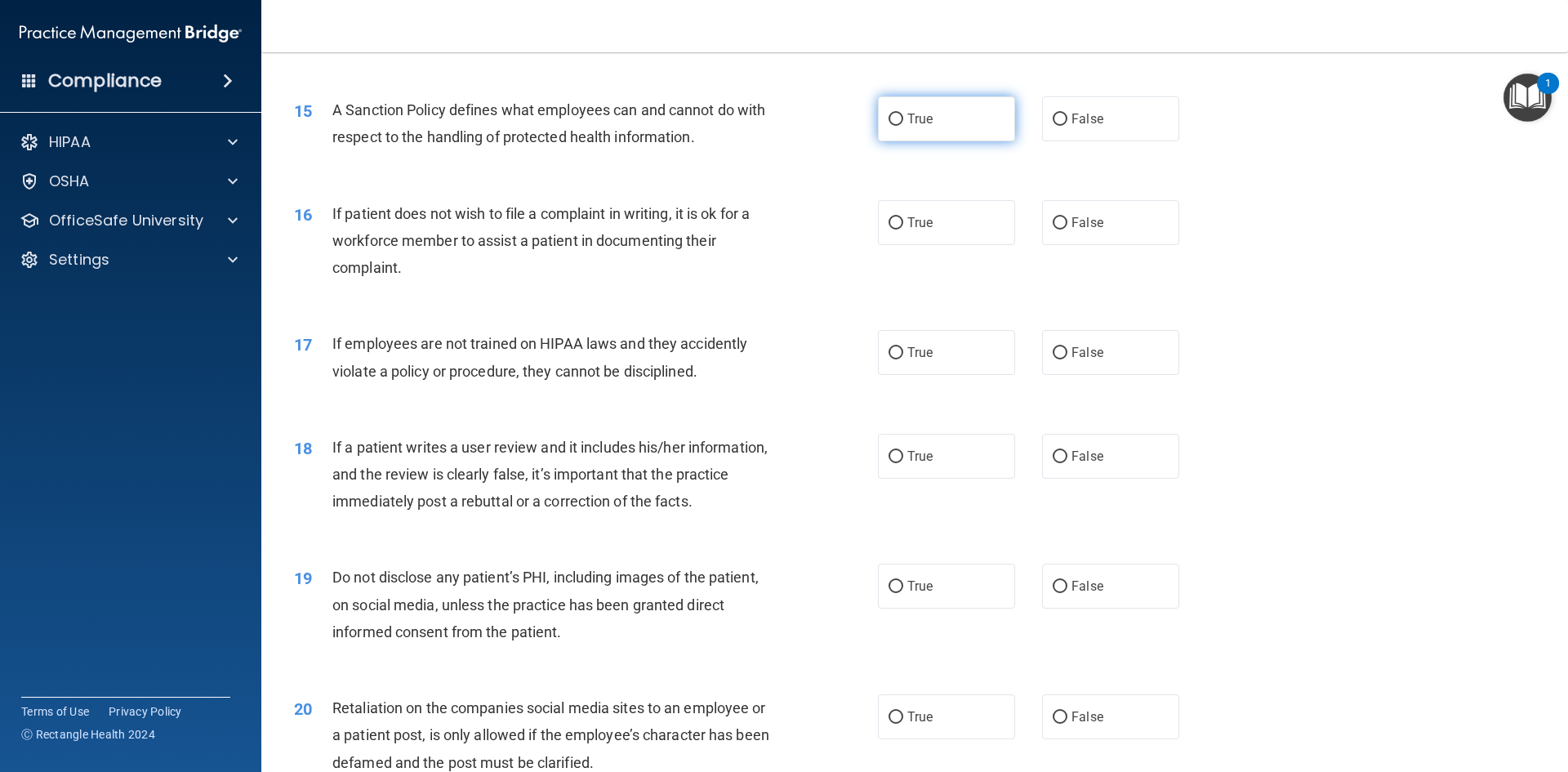
click at [899, 141] on label "True" at bounding box center [946, 119] width 137 height 45
click at [899, 125] on input "True" at bounding box center [896, 120] width 15 height 12
radio input "true"
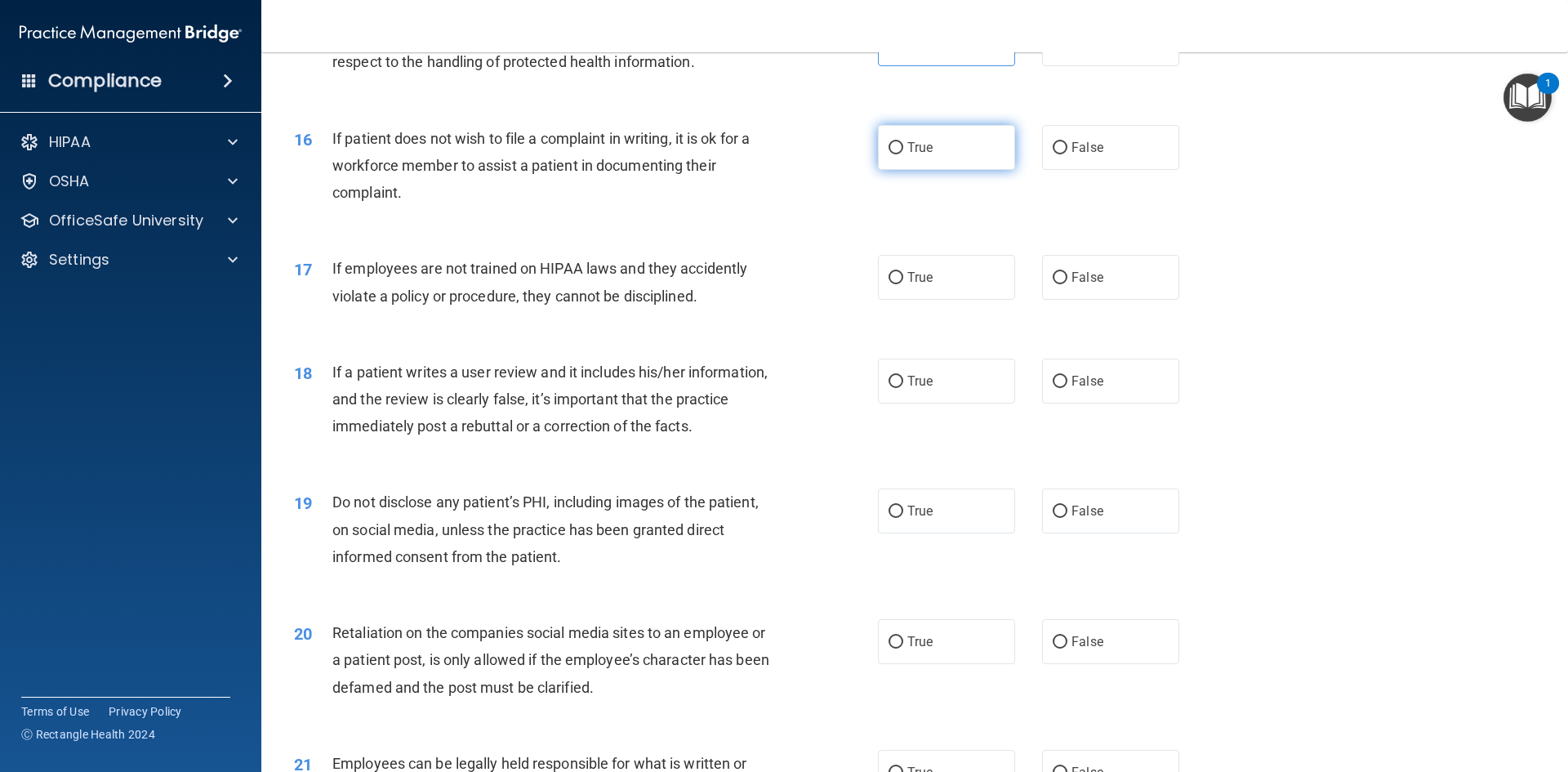
scroll to position [2022, 0]
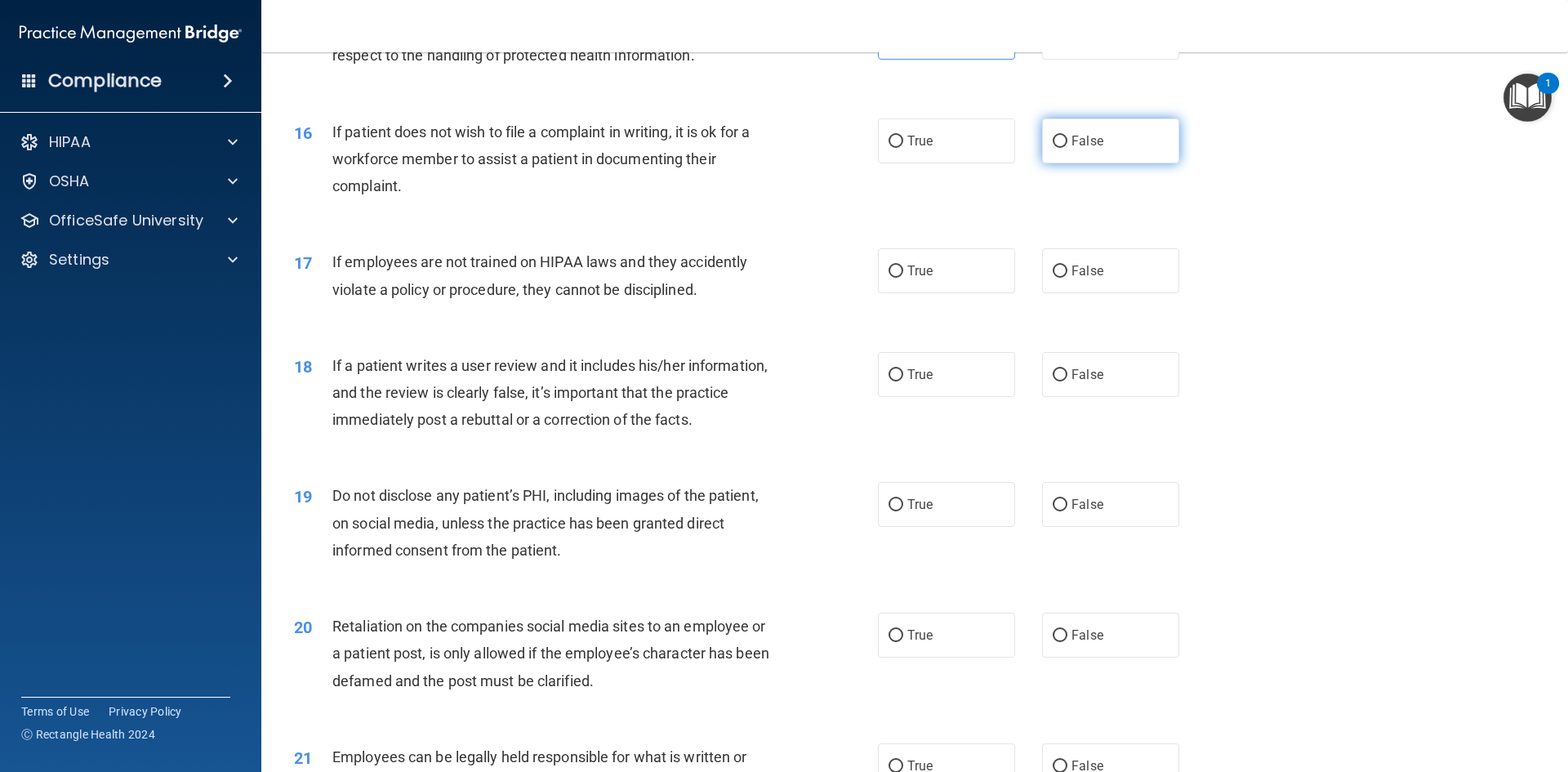
click at [1081, 148] on span "False" at bounding box center [1087, 140] width 32 height 16
click at [1067, 148] on input "False" at bounding box center [1060, 141] width 15 height 12
radio input "true"
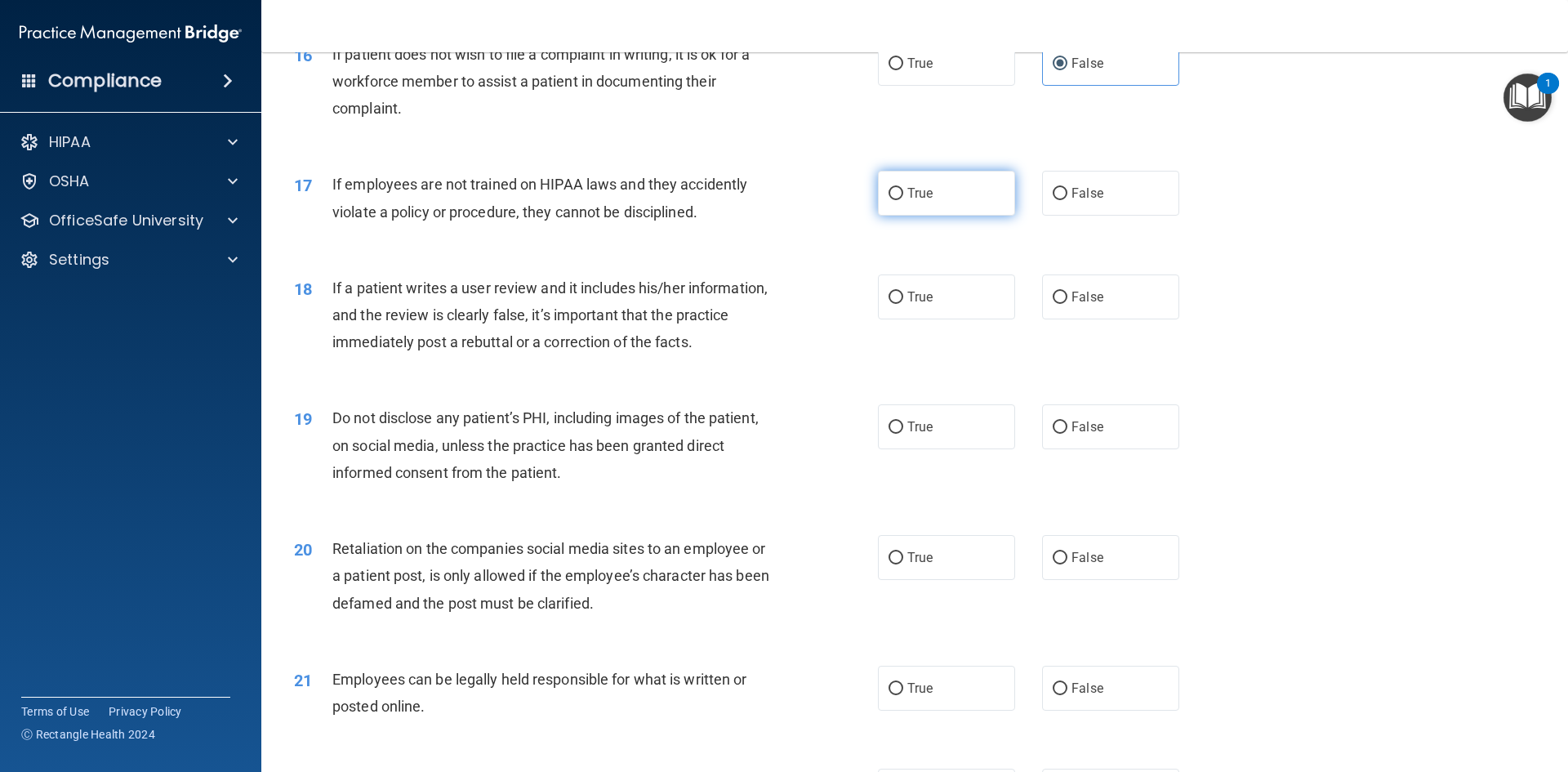
scroll to position [2103, 0]
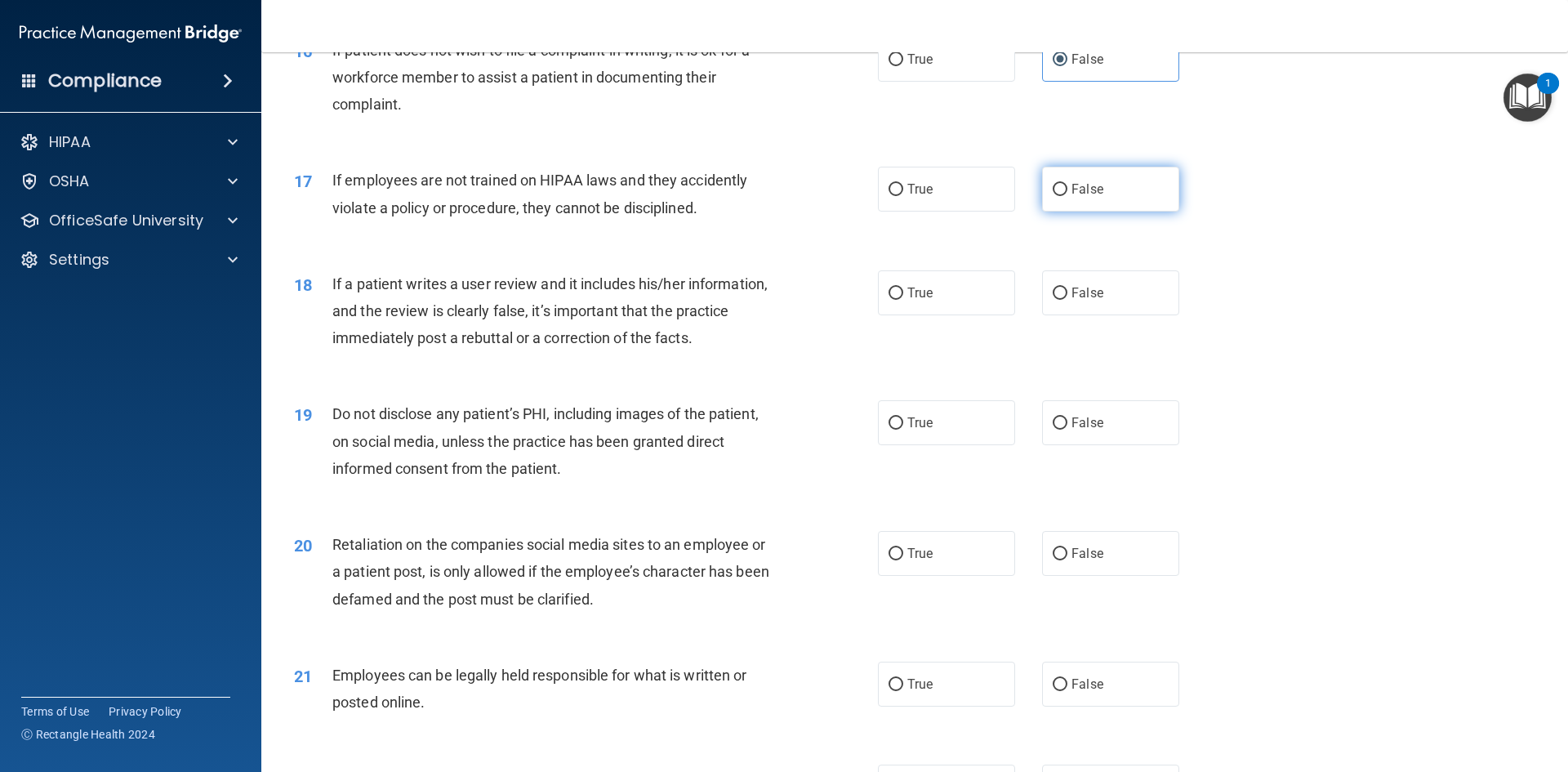
click at [1081, 211] on label "False" at bounding box center [1111, 189] width 137 height 45
click at [1067, 196] on input "False" at bounding box center [1060, 190] width 15 height 12
radio input "true"
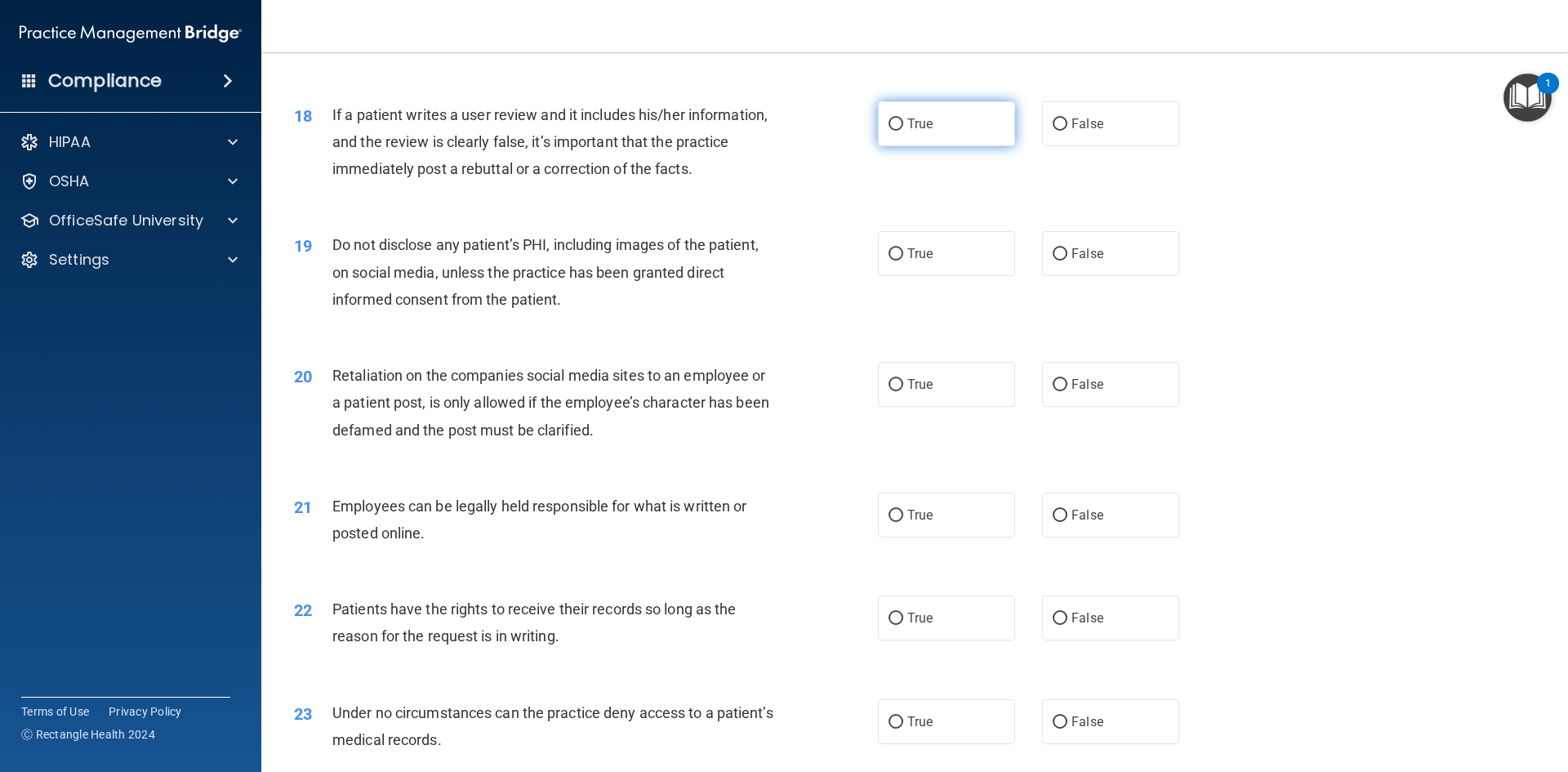
scroll to position [2348, 0]
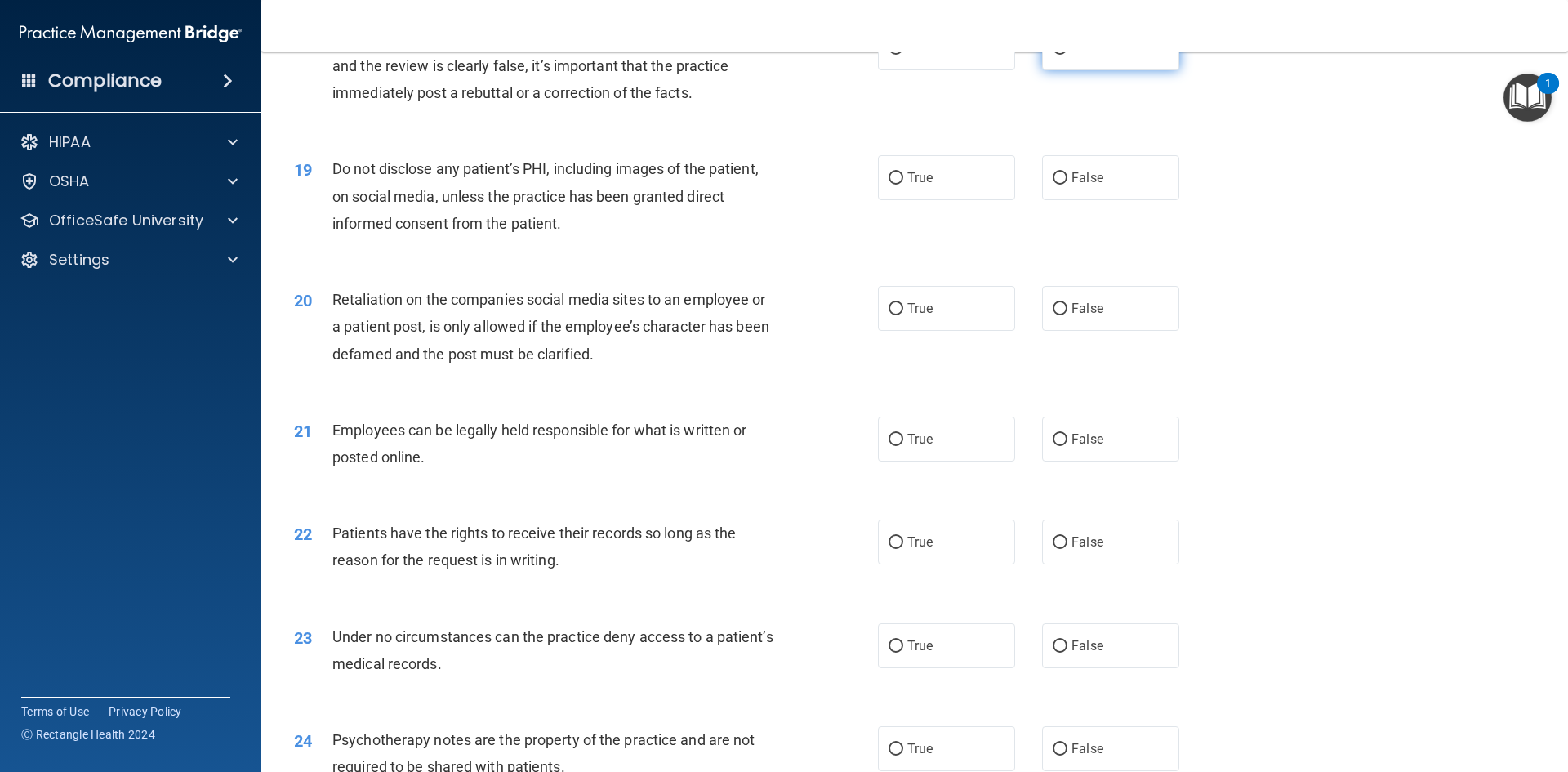
click at [1094, 55] on span "False" at bounding box center [1087, 48] width 32 height 16
click at [1067, 54] on input "False" at bounding box center [1060, 48] width 15 height 12
radio input "true"
click at [922, 186] on span "True" at bounding box center [920, 177] width 26 height 16
click at [903, 185] on input "True" at bounding box center [896, 178] width 15 height 12
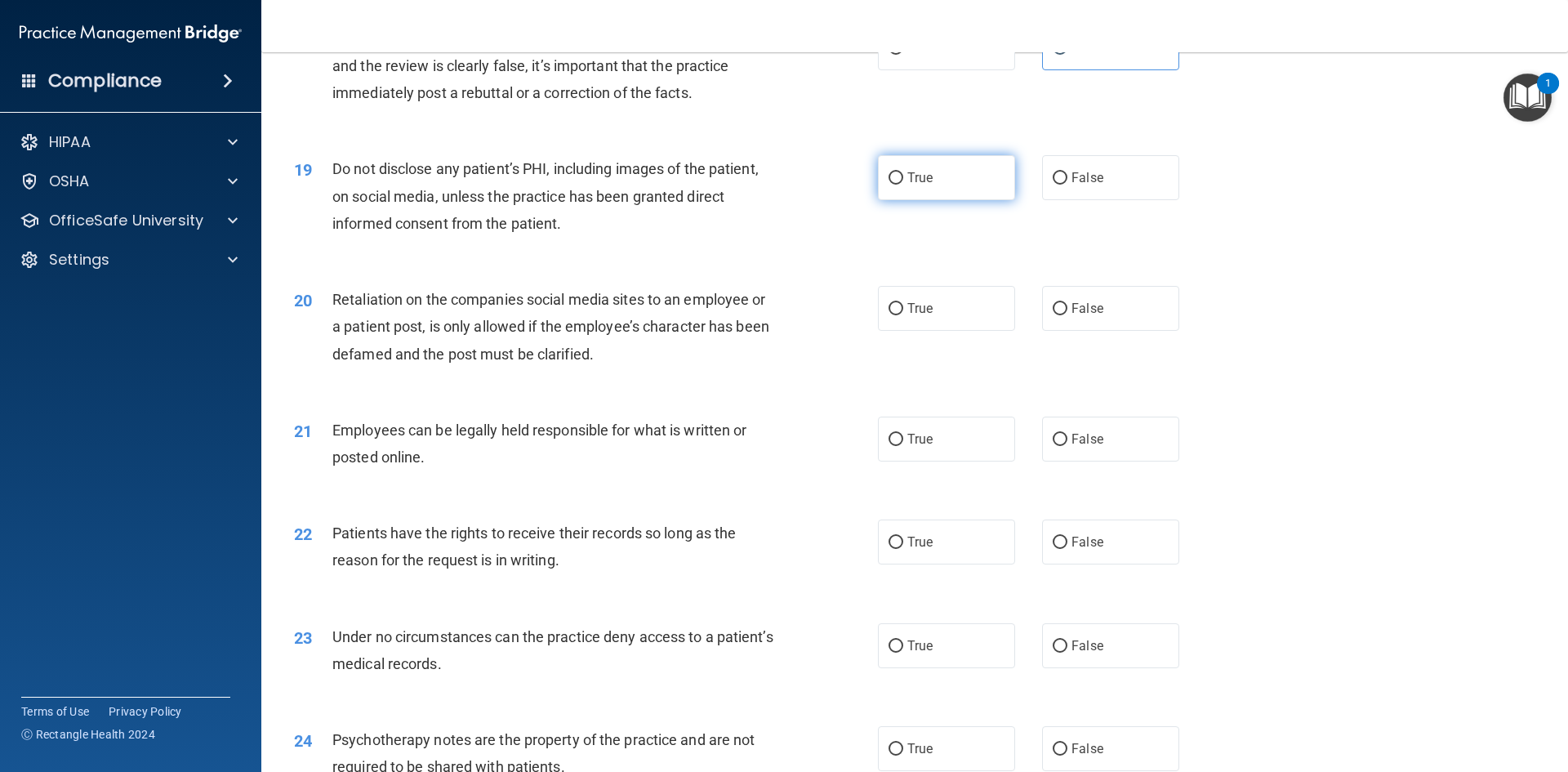
radio input "true"
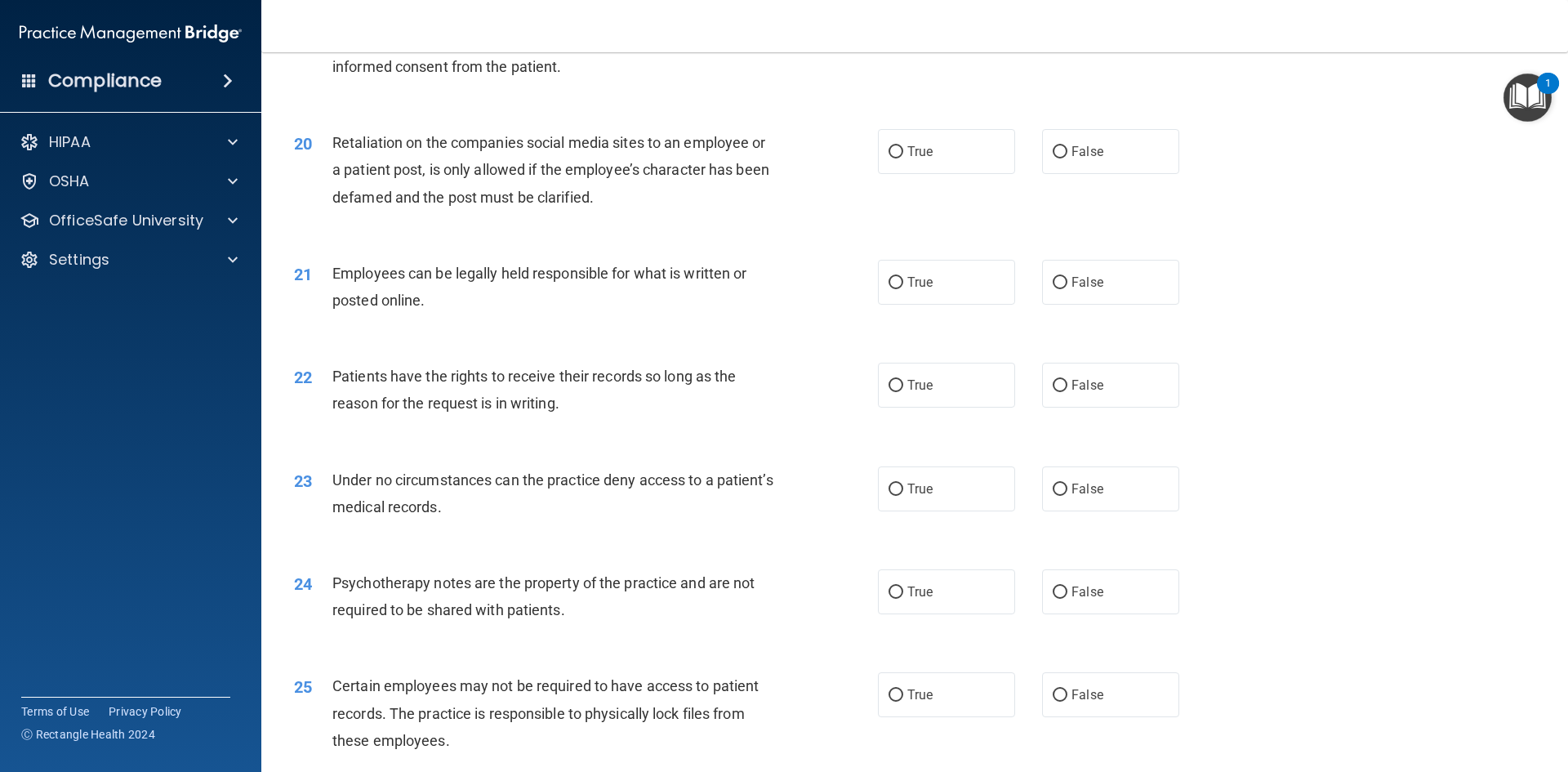
scroll to position [2511, 0]
